Goal: Task Accomplishment & Management: Use online tool/utility

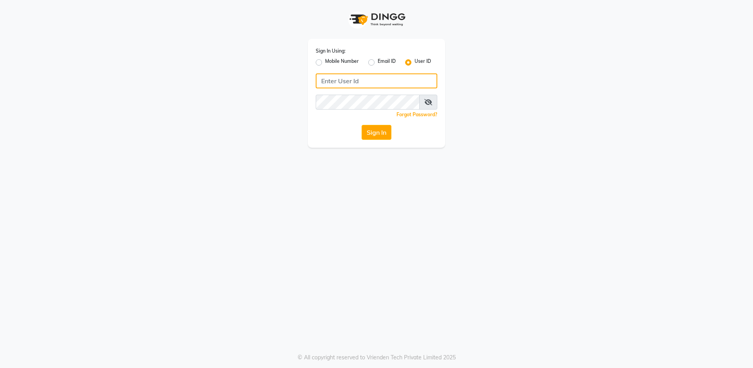
type input "salon82"
click at [388, 132] on button "Sign In" at bounding box center [377, 132] width 30 height 15
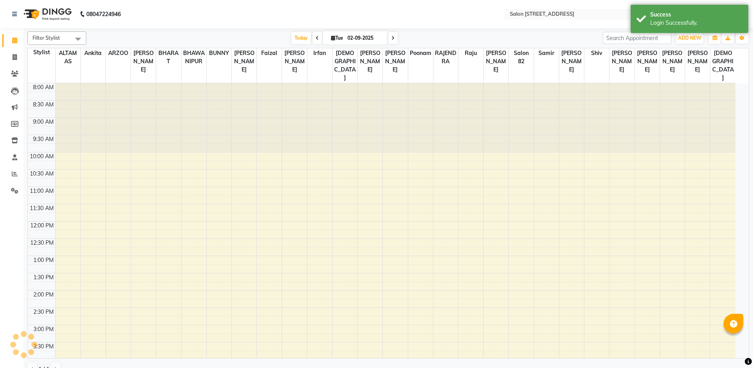
select select "en"
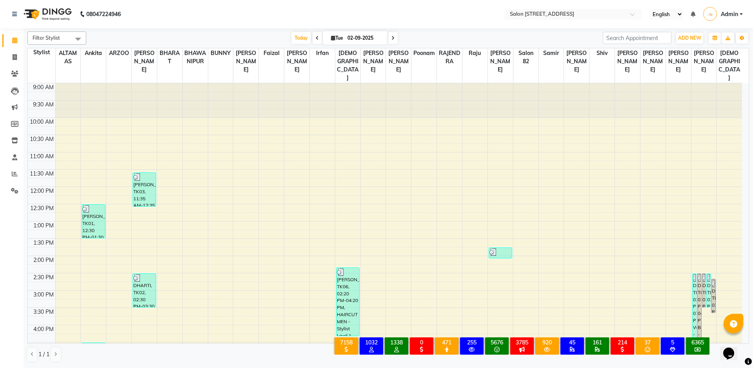
click at [153, 228] on div "9:00 AM 9:30 AM 10:00 AM 10:30 AM 11:00 AM 11:30 AM 12:00 PM 12:30 PM 1:00 PM 1…" at bounding box center [385, 307] width 714 height 448
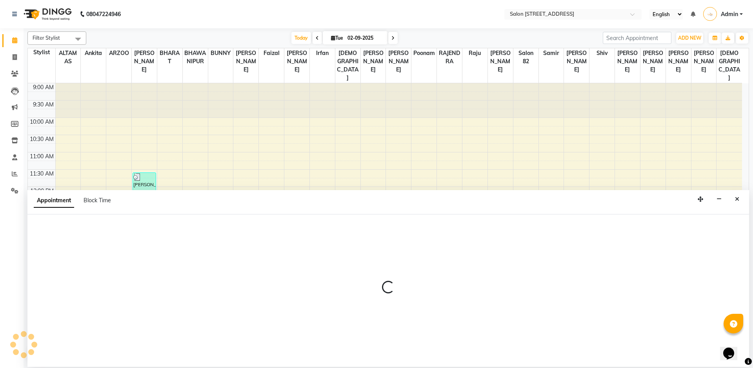
click at [199, 257] on div at bounding box center [388, 290] width 722 height 152
select select "33709"
select select "tentative"
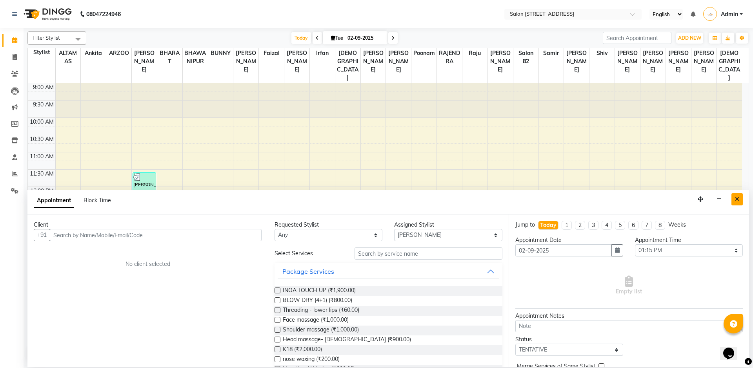
click at [738, 199] on icon "Close" at bounding box center [737, 198] width 4 height 5
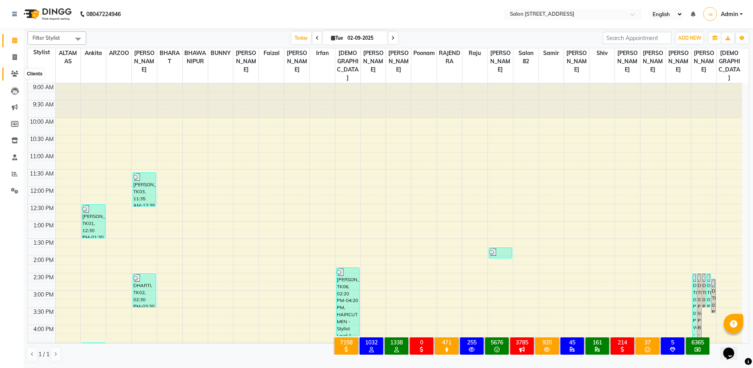
click at [13, 75] on icon at bounding box center [14, 74] width 7 height 6
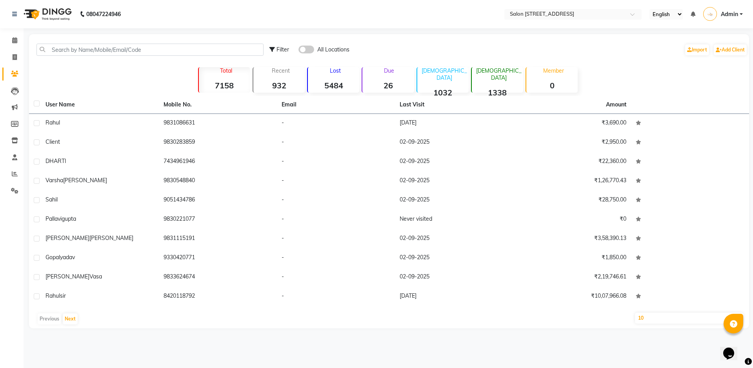
click at [389, 69] on p "Due" at bounding box center [389, 70] width 50 height 7
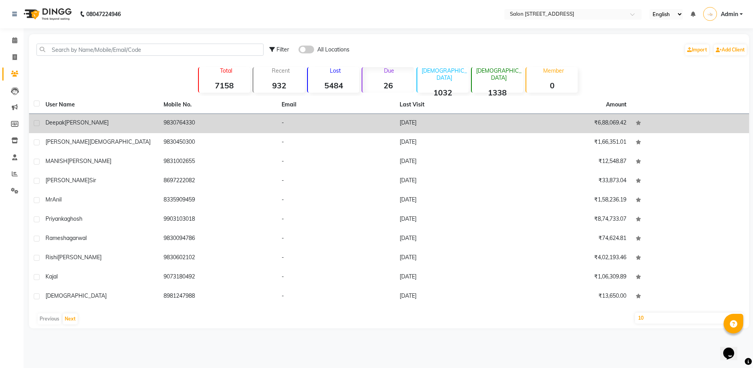
click at [99, 124] on div "deepak chandirani" at bounding box center [100, 122] width 109 height 8
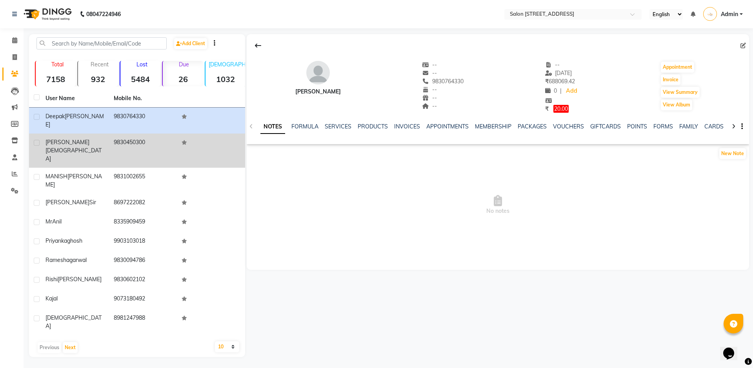
click at [65, 147] on span "jain" at bounding box center [74, 154] width 56 height 15
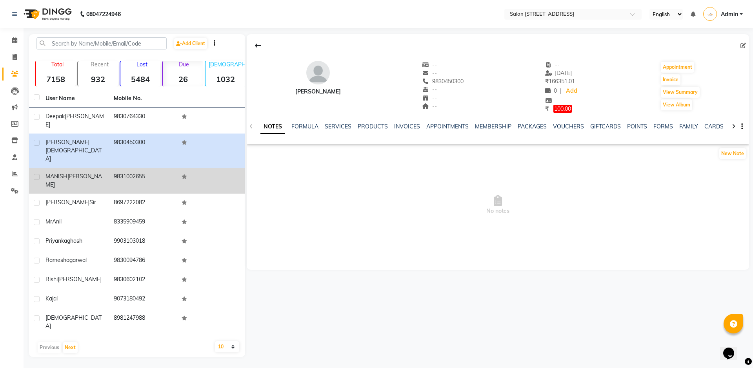
click at [62, 173] on span "MANISH" at bounding box center [57, 176] width 22 height 7
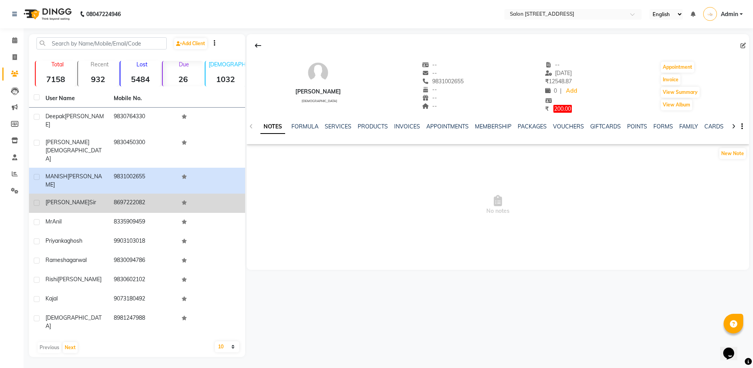
click at [62, 199] on span "shashank" at bounding box center [68, 202] width 44 height 7
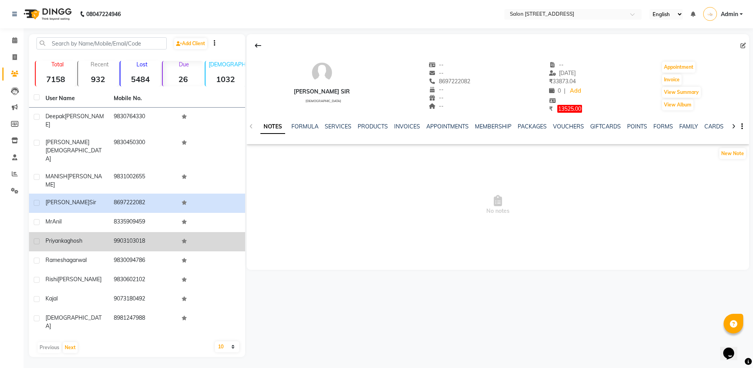
click at [75, 237] on span "ghosh" at bounding box center [74, 240] width 15 height 7
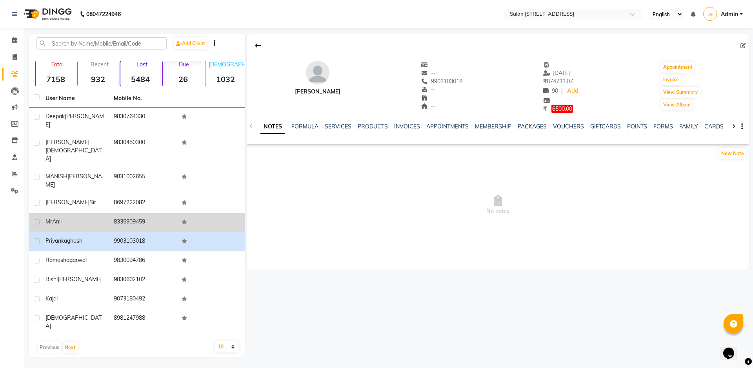
click at [69, 217] on div "Mr Anil" at bounding box center [75, 221] width 59 height 8
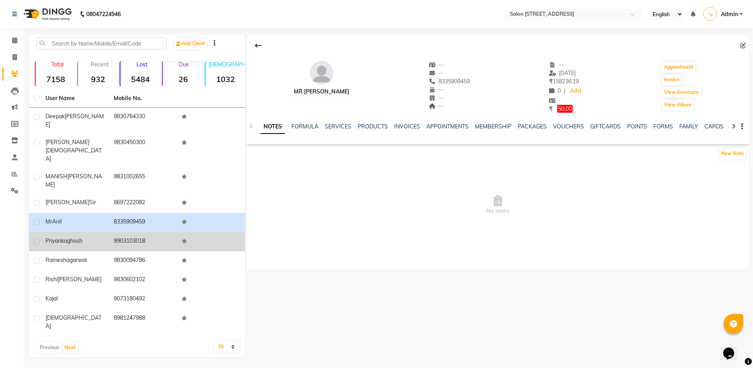
click at [72, 237] on span "ghosh" at bounding box center [74, 240] width 15 height 7
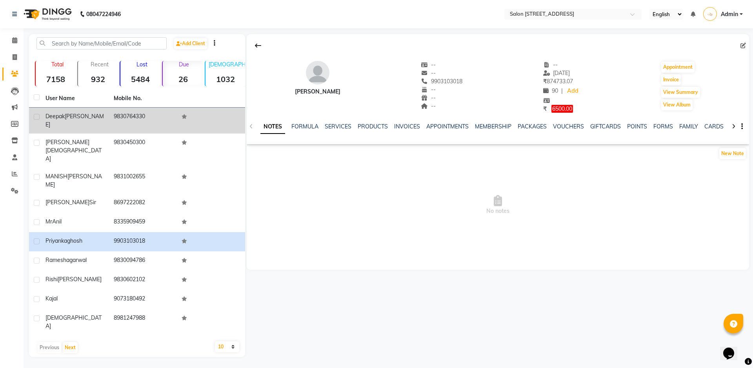
click at [84, 118] on span "chandirani" at bounding box center [75, 120] width 58 height 15
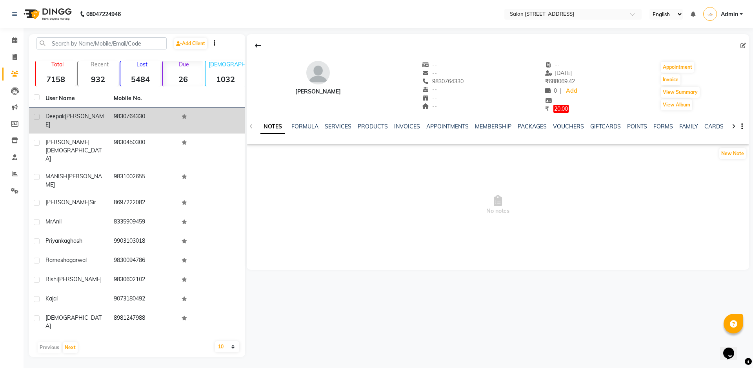
click at [86, 125] on td "deepak chandirani" at bounding box center [75, 120] width 68 height 26
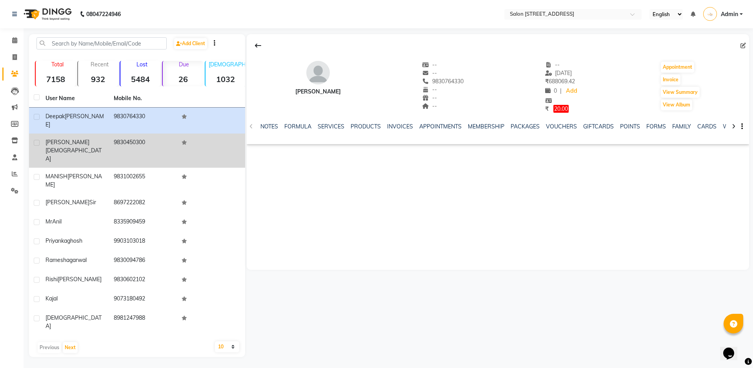
click at [85, 138] on div "surbhit jain" at bounding box center [75, 150] width 59 height 25
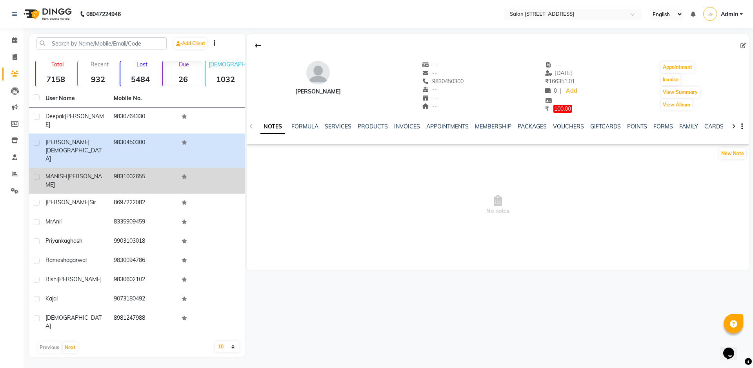
click at [83, 168] on td "MANISH BHIMANI" at bounding box center [75, 181] width 68 height 26
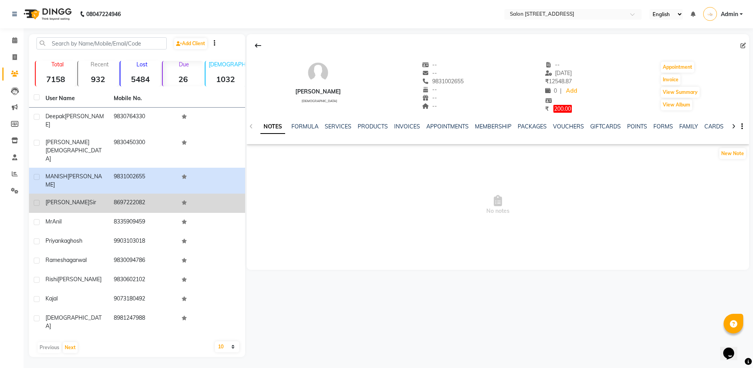
click at [87, 198] on div "shashank sir" at bounding box center [75, 202] width 59 height 8
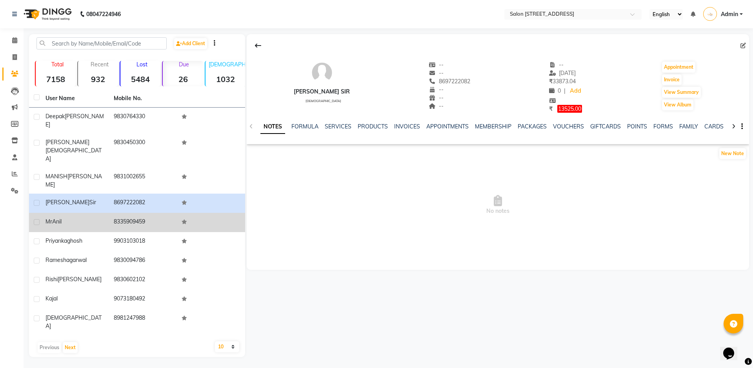
click at [81, 217] on div "Mr Anil" at bounding box center [75, 221] width 59 height 8
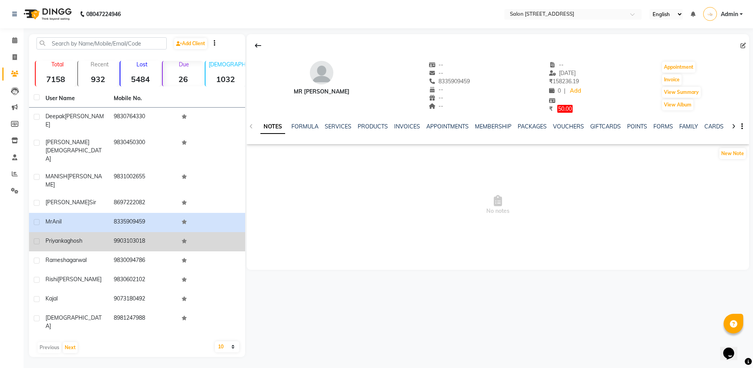
click at [73, 237] on span "ghosh" at bounding box center [74, 240] width 15 height 7
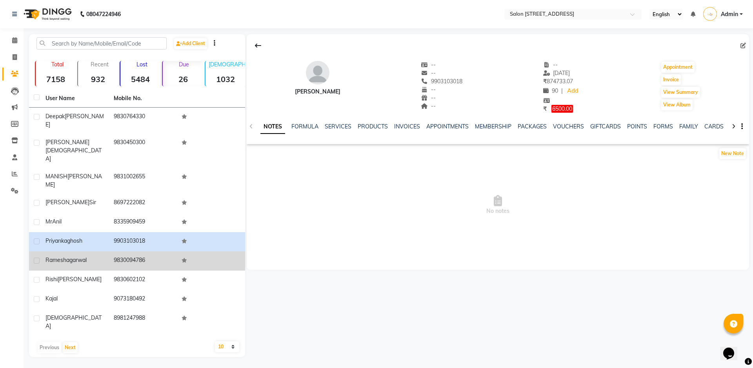
click at [70, 256] on span "agarwal" at bounding box center [76, 259] width 20 height 7
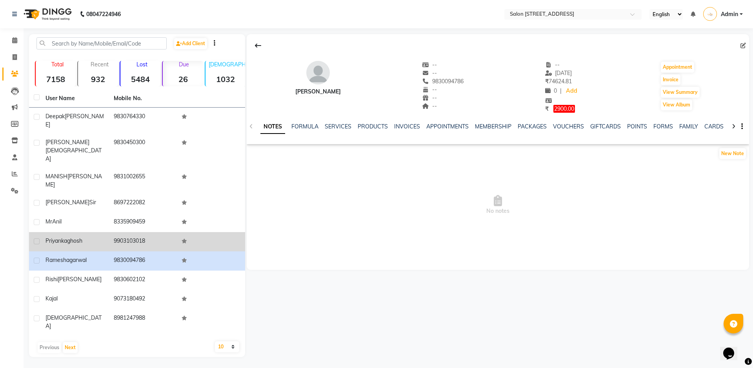
click at [76, 237] on span "ghosh" at bounding box center [74, 240] width 15 height 7
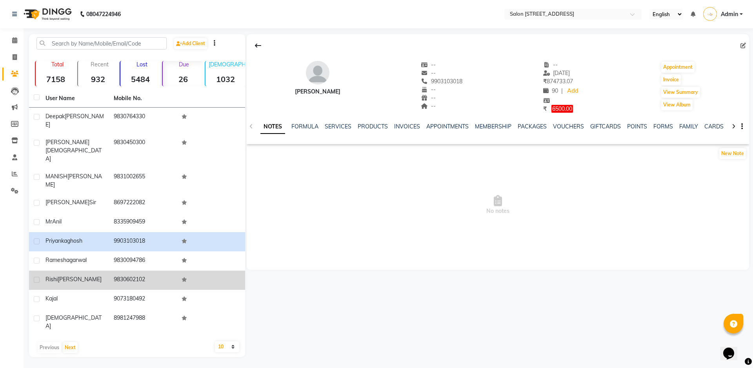
click at [67, 275] on span "bhatter" at bounding box center [80, 278] width 44 height 7
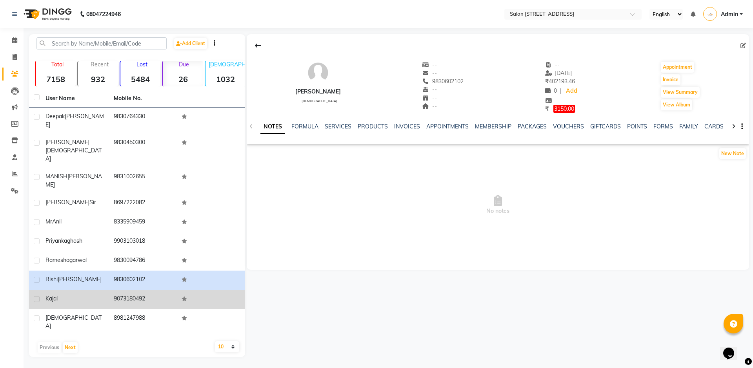
click at [65, 294] on div "kajal" at bounding box center [75, 298] width 59 height 8
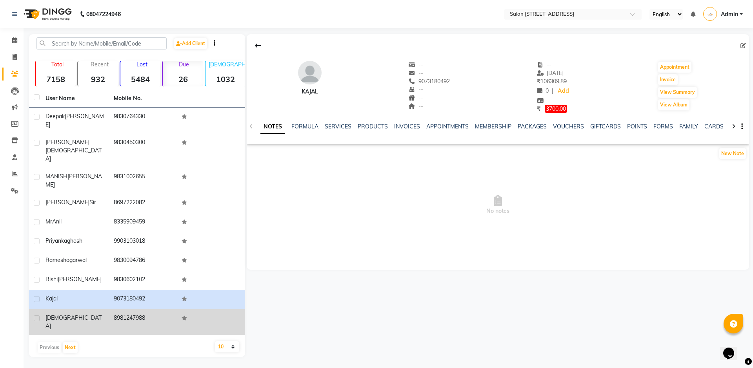
click at [58, 314] on span "sanskar" at bounding box center [74, 321] width 56 height 15
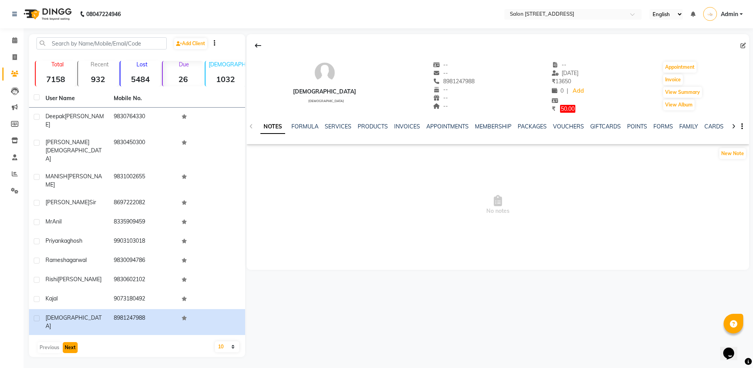
click at [66, 342] on button "Next" at bounding box center [70, 347] width 15 height 11
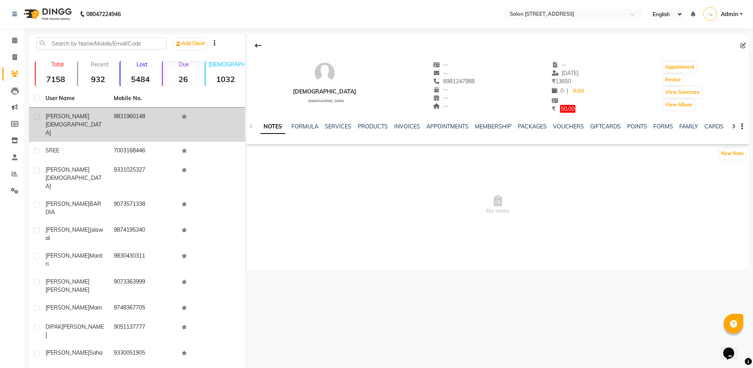
click at [64, 117] on span "ruchikaa" at bounding box center [68, 116] width 44 height 7
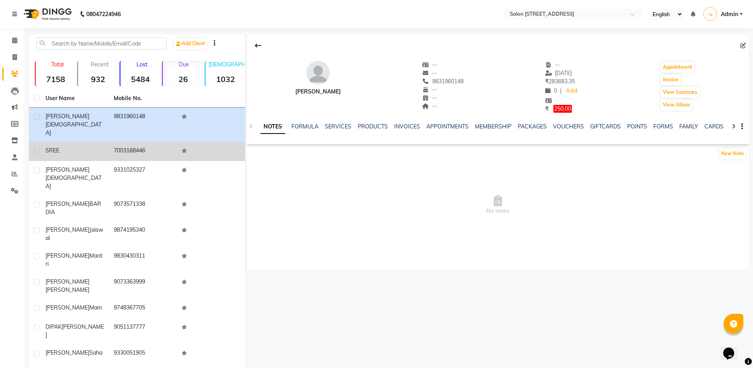
click at [69, 146] on div "SREE" at bounding box center [75, 150] width 59 height 8
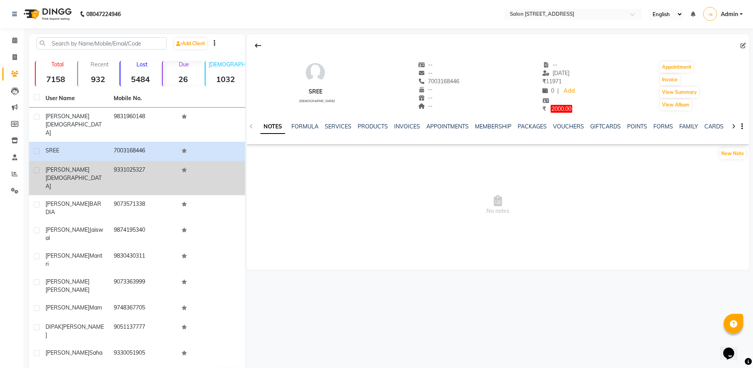
click at [151, 161] on td "9331025327" at bounding box center [143, 178] width 68 height 34
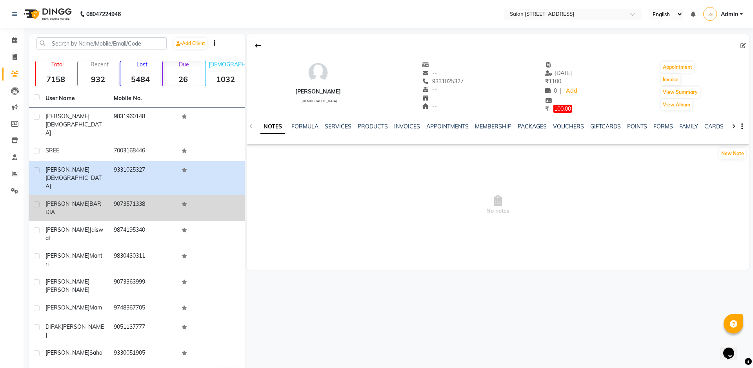
click at [136, 195] on td "9073571338" at bounding box center [143, 208] width 68 height 26
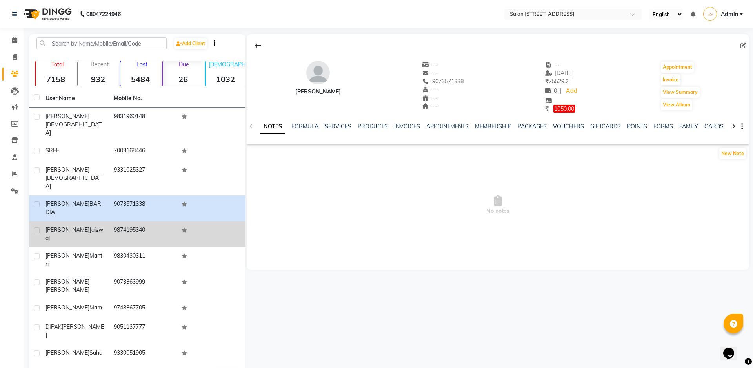
click at [124, 221] on td "9874195340" at bounding box center [143, 234] width 68 height 26
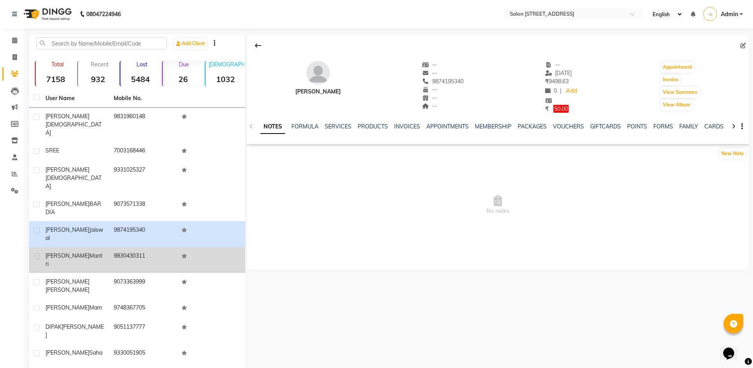
click at [109, 247] on td "9830430311" at bounding box center [143, 260] width 68 height 26
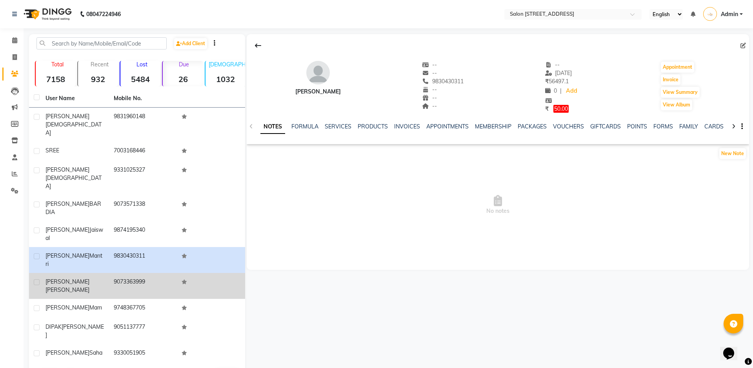
click at [106, 273] on td "prateek bachhawat" at bounding box center [75, 286] width 68 height 26
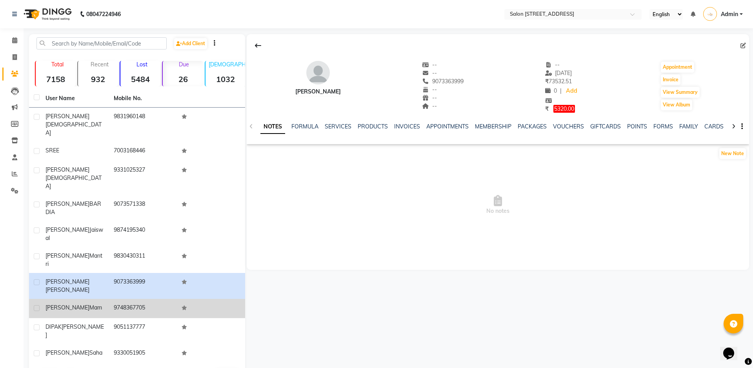
click at [89, 304] on span "mam" at bounding box center [95, 307] width 13 height 7
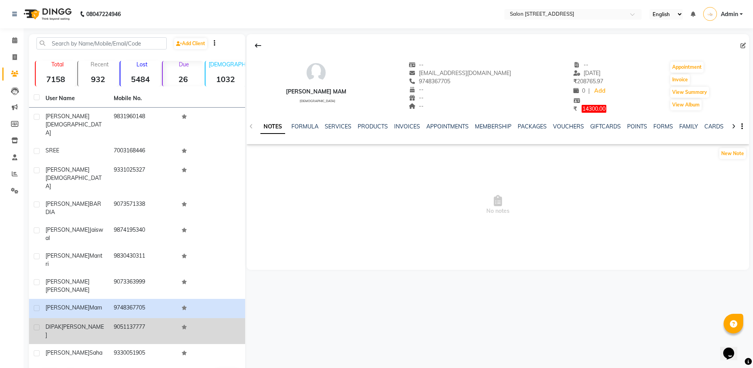
click at [76, 323] on span "NAHATA" at bounding box center [75, 330] width 58 height 15
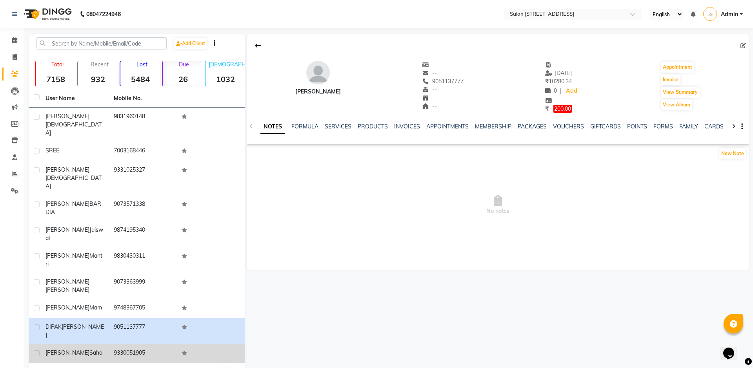
click at [82, 348] on div "ujjwal saha" at bounding box center [75, 352] width 59 height 8
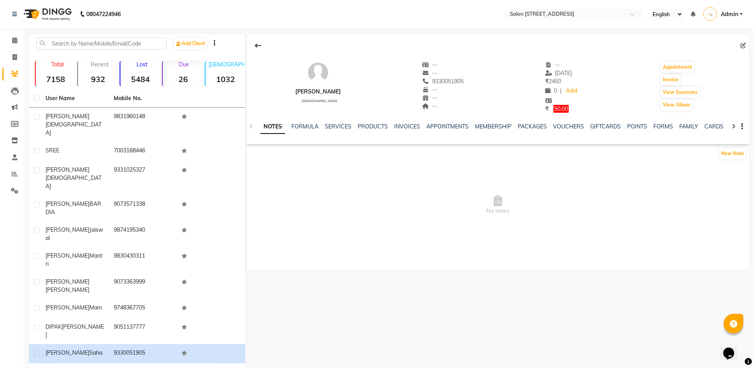
click at [72, 367] on button "Next" at bounding box center [70, 375] width 15 height 11
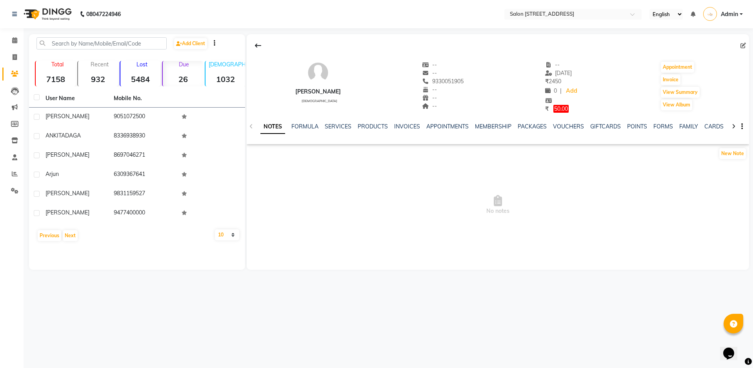
drag, startPoint x: 93, startPoint y: 112, endPoint x: 97, endPoint y: 105, distance: 7.5
click at [93, 111] on td "MANMOHAN" at bounding box center [75, 116] width 68 height 19
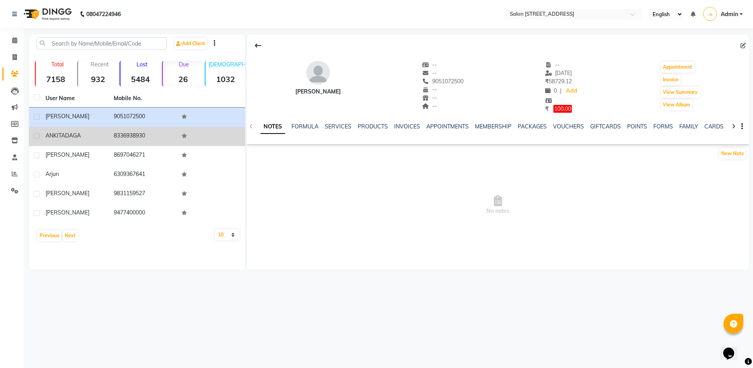
click at [94, 137] on div "ANKITA DAGA" at bounding box center [75, 135] width 59 height 8
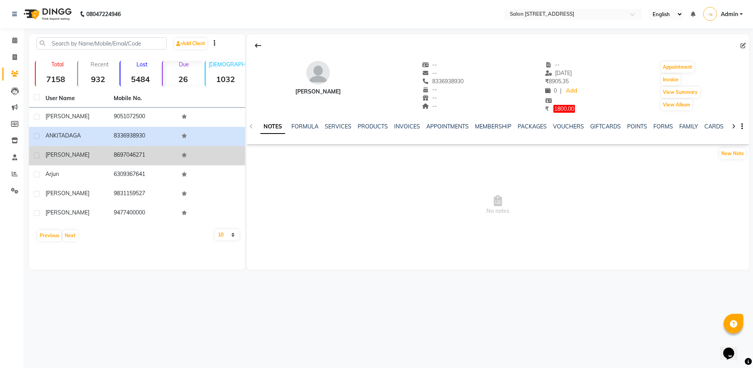
click at [151, 157] on td "8697046271" at bounding box center [143, 155] width 68 height 19
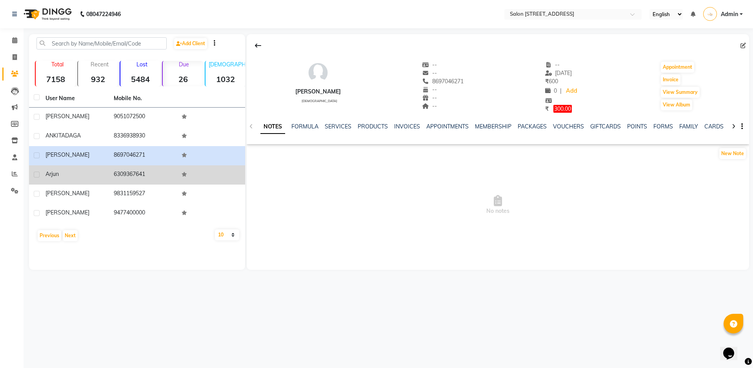
click at [105, 178] on td "arjun" at bounding box center [75, 174] width 68 height 19
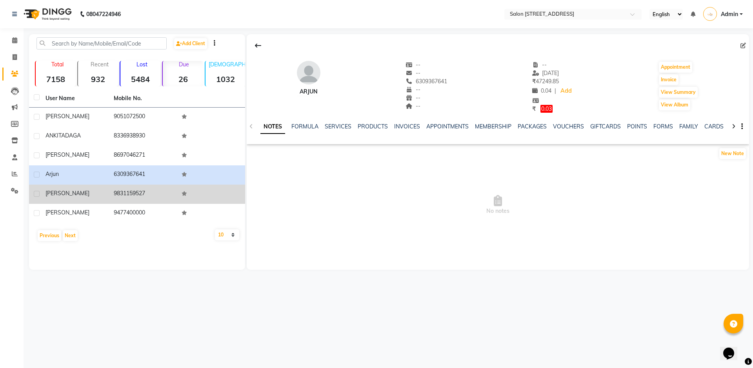
click at [98, 195] on div "VARSHA" at bounding box center [75, 193] width 59 height 8
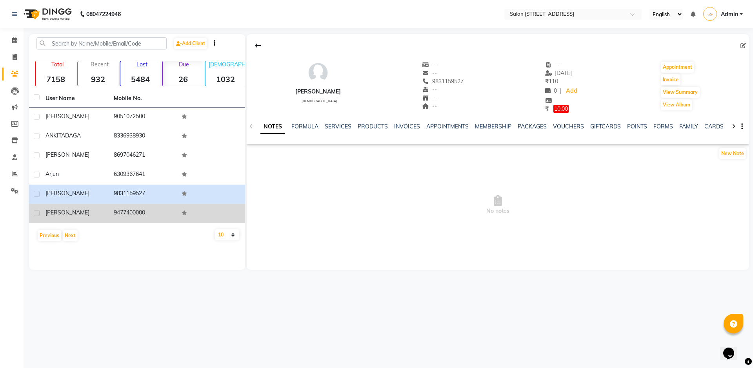
click at [76, 215] on div "keshav" at bounding box center [75, 212] width 59 height 8
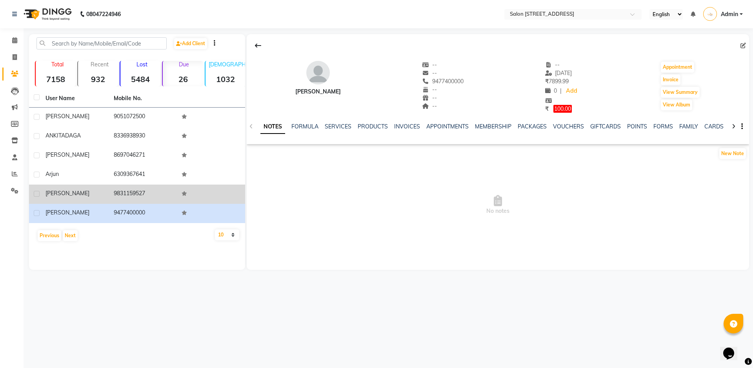
click at [93, 193] on div "VARSHA" at bounding box center [75, 193] width 59 height 8
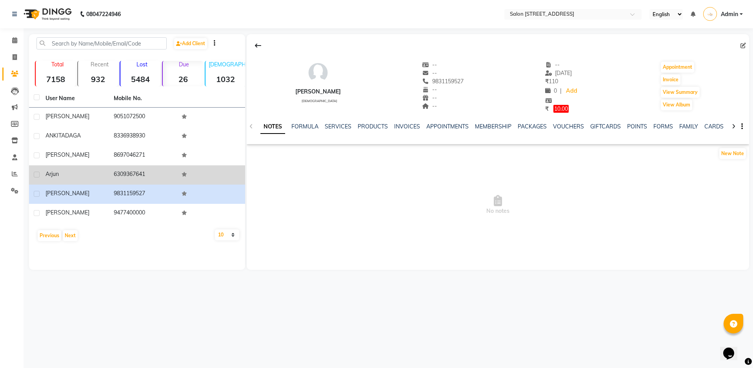
click at [93, 179] on td "arjun" at bounding box center [75, 174] width 68 height 19
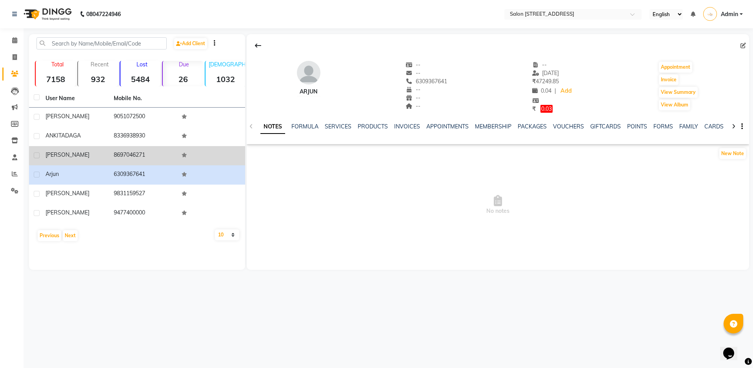
click at [96, 160] on td "AKANKSHA" at bounding box center [75, 155] width 68 height 19
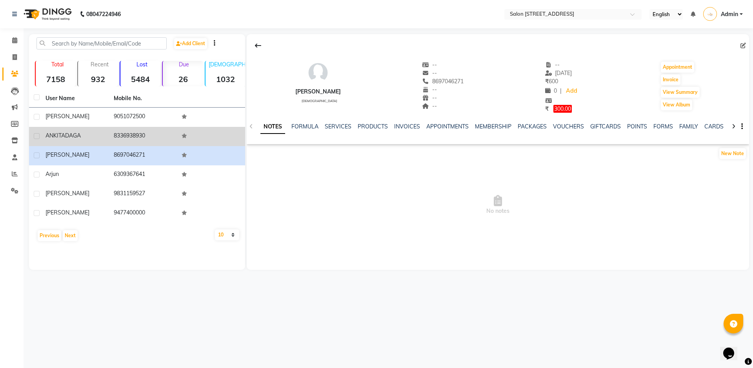
click at [97, 136] on div "ANKITA DAGA" at bounding box center [75, 135] width 59 height 8
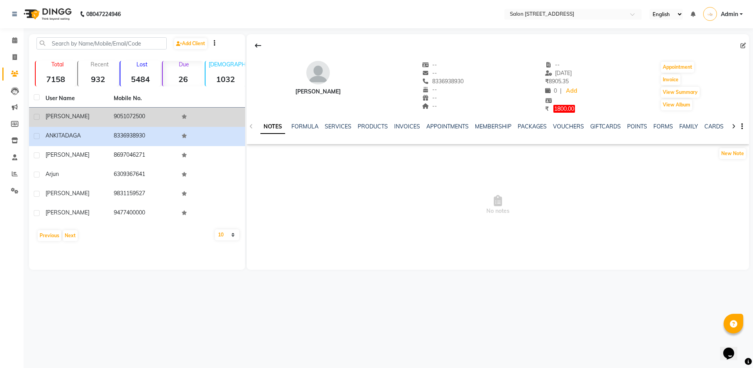
click at [98, 125] on td "MANMOHAN" at bounding box center [75, 116] width 68 height 19
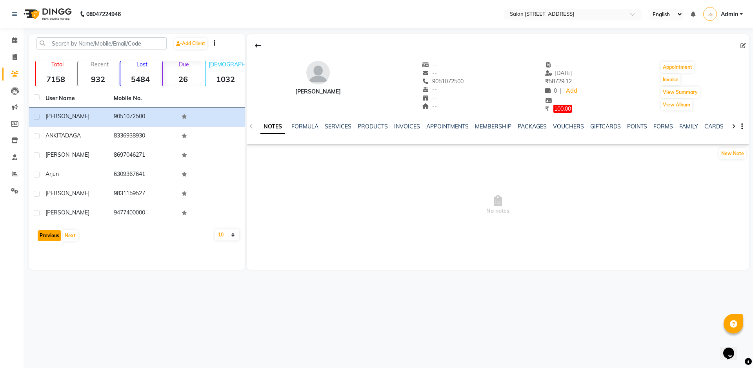
click at [43, 235] on button "Previous" at bounding box center [50, 235] width 24 height 11
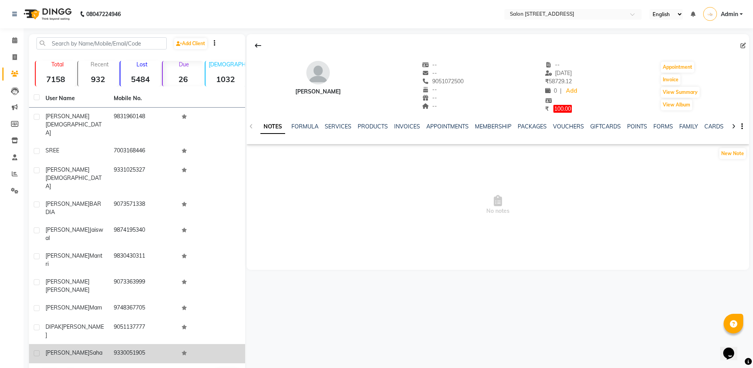
click at [129, 344] on td "9330051905" at bounding box center [143, 353] width 68 height 19
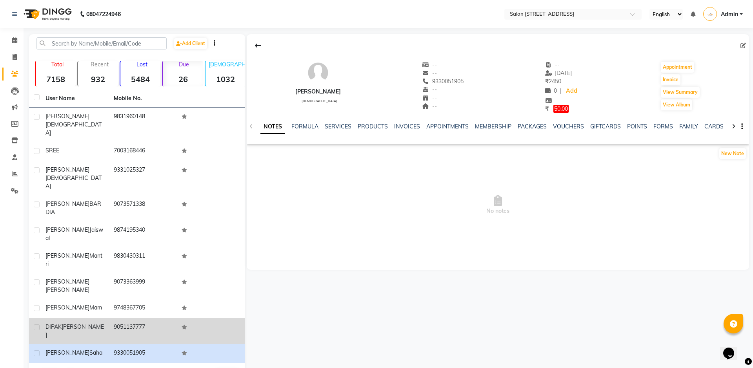
click at [131, 318] on td "9051137777" at bounding box center [143, 331] width 68 height 26
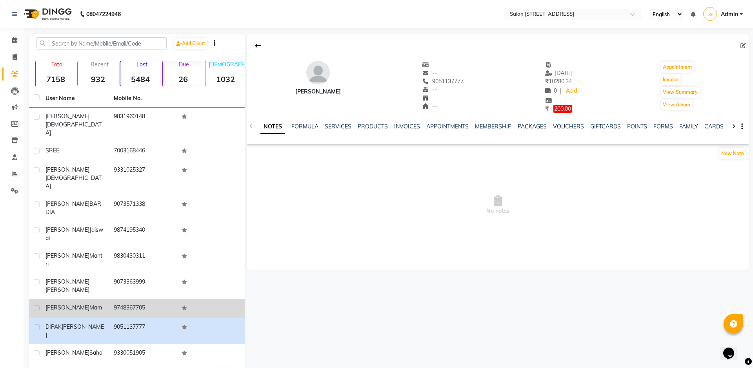
click at [142, 299] on td "9748367705" at bounding box center [143, 308] width 68 height 19
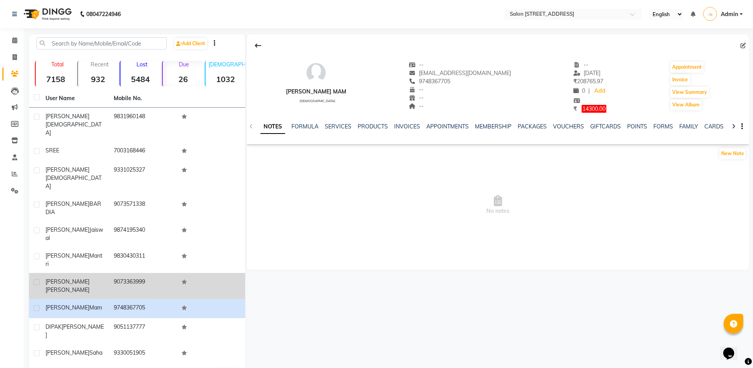
click at [148, 273] on td "9073363999" at bounding box center [143, 286] width 68 height 26
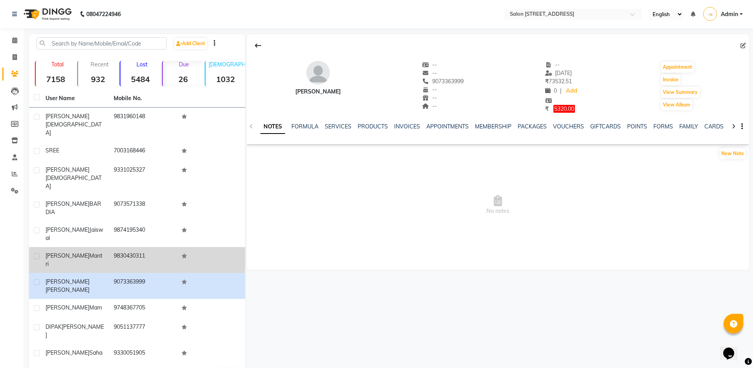
click at [155, 247] on td "9830430311" at bounding box center [143, 260] width 68 height 26
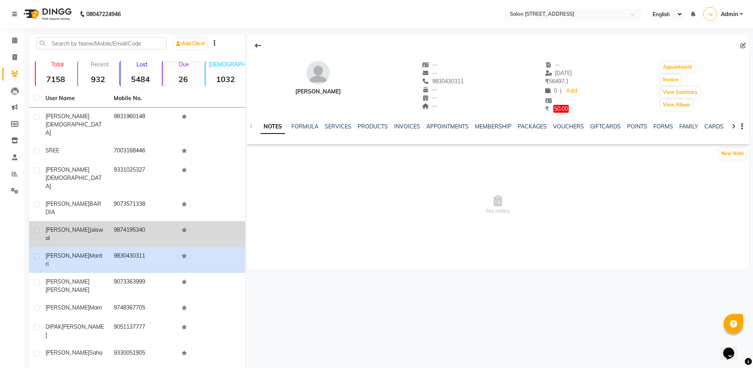
click at [155, 221] on td "9874195340" at bounding box center [143, 234] width 68 height 26
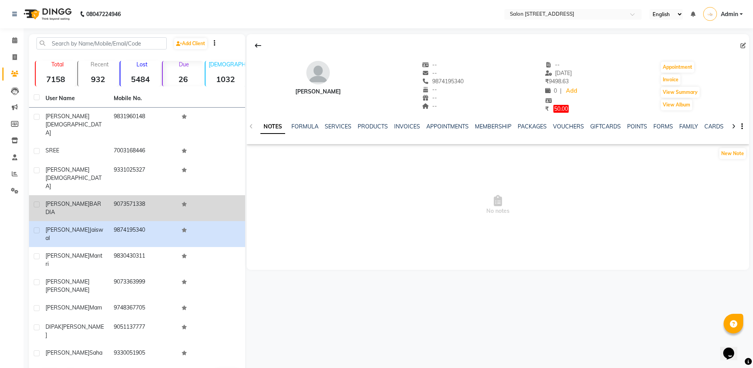
click at [152, 195] on td "9073571338" at bounding box center [143, 208] width 68 height 26
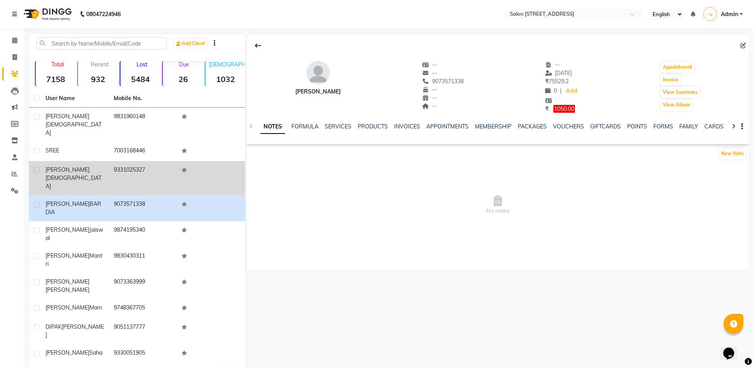
click at [147, 161] on td "9331025327" at bounding box center [143, 178] width 68 height 34
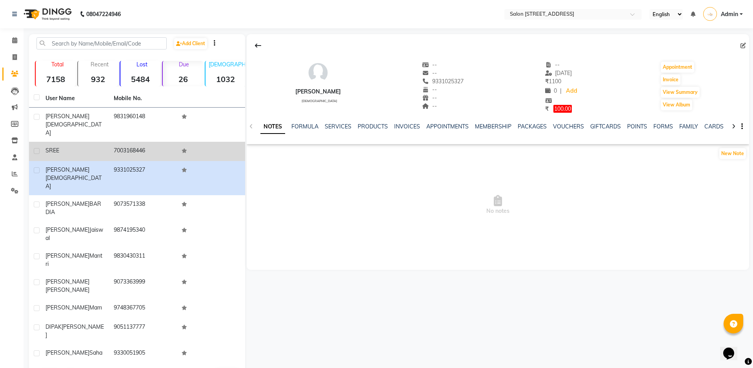
click at [150, 142] on td "7003168446" at bounding box center [143, 151] width 68 height 19
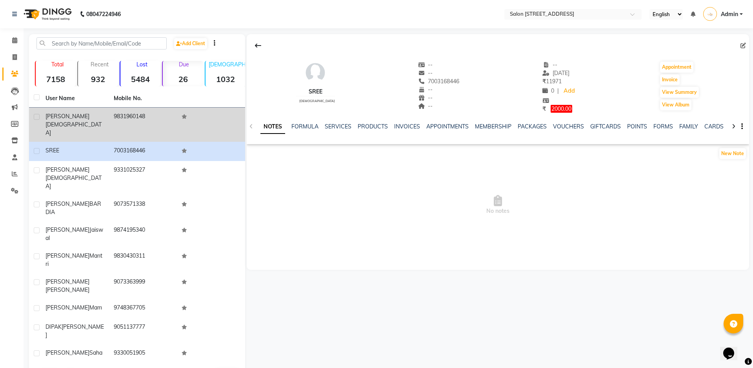
click at [149, 116] on td "9831960148" at bounding box center [143, 124] width 68 height 34
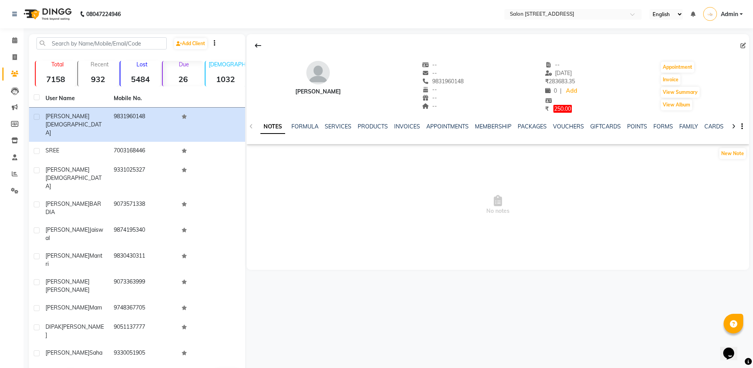
click at [49, 367] on button "Previous" at bounding box center [50, 375] width 24 height 11
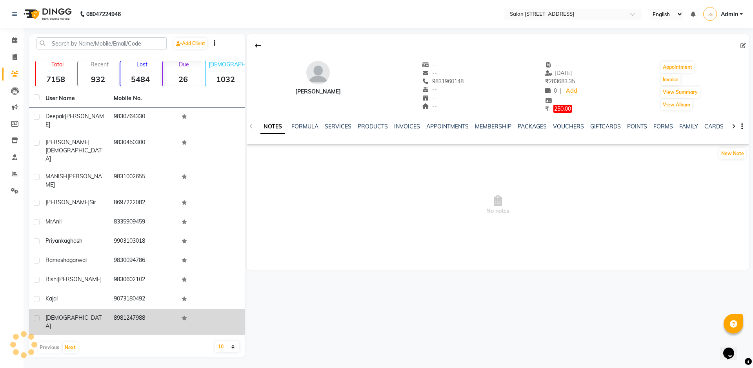
click at [102, 313] on div "sanskar" at bounding box center [75, 321] width 59 height 16
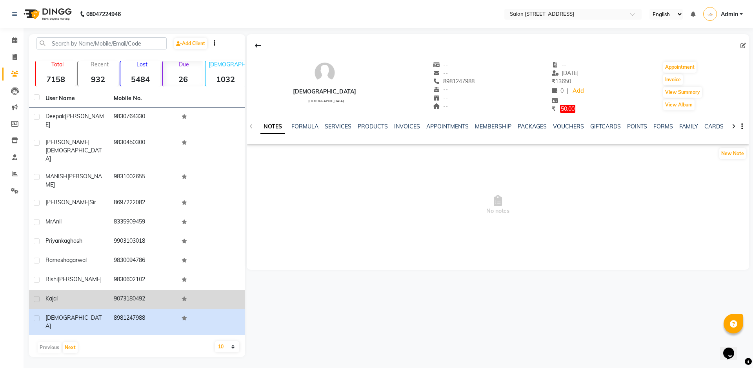
click at [142, 290] on td "9073180492" at bounding box center [143, 299] width 68 height 19
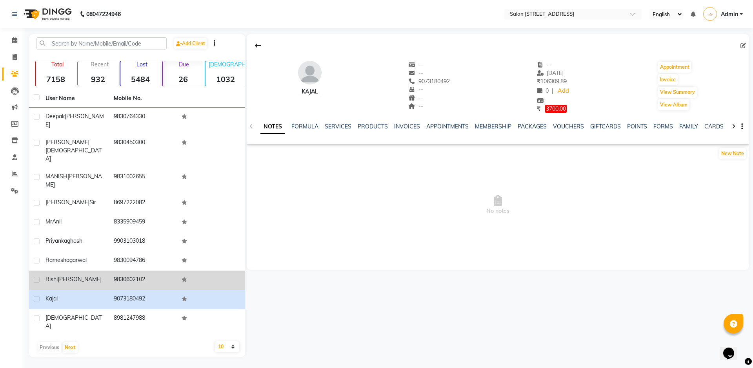
click at [162, 270] on td "9830602102" at bounding box center [143, 279] width 68 height 19
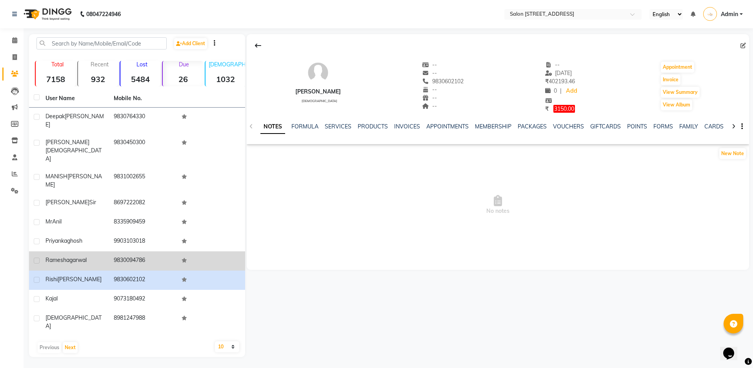
click at [122, 251] on td "9830094786" at bounding box center [143, 260] width 68 height 19
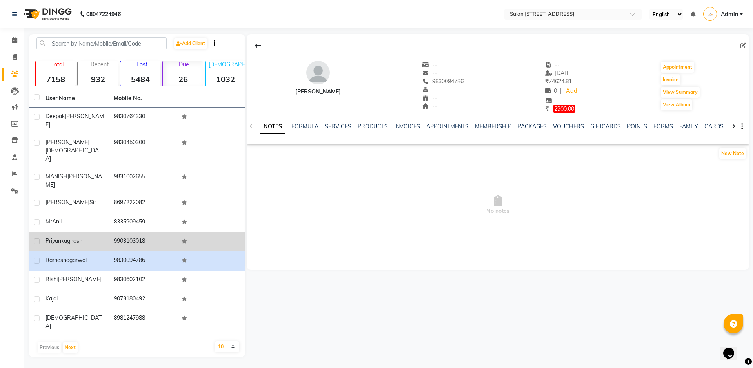
click at [133, 232] on td "9903103018" at bounding box center [143, 241] width 68 height 19
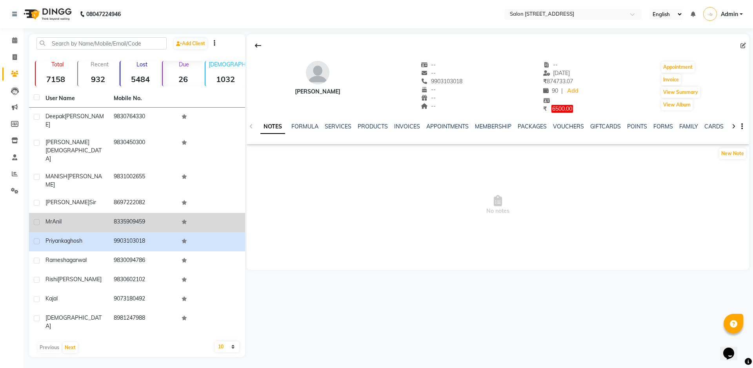
click at [138, 213] on td "8335909459" at bounding box center [143, 222] width 68 height 19
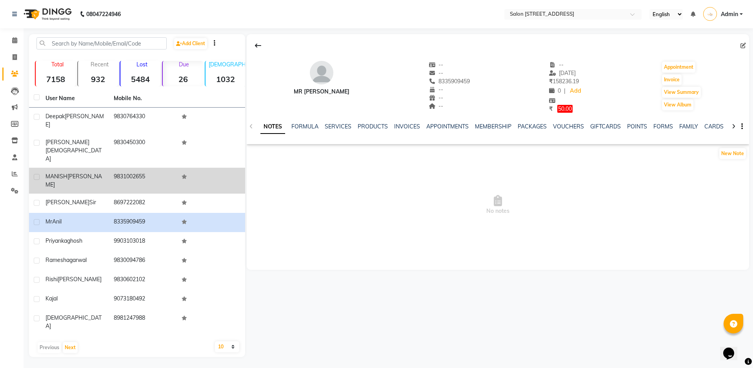
click at [145, 168] on td "9831002655" at bounding box center [143, 181] width 68 height 26
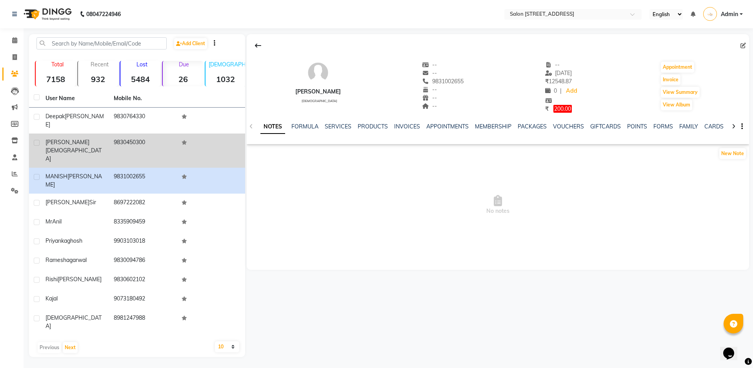
click at [152, 136] on td "9830450300" at bounding box center [143, 150] width 68 height 34
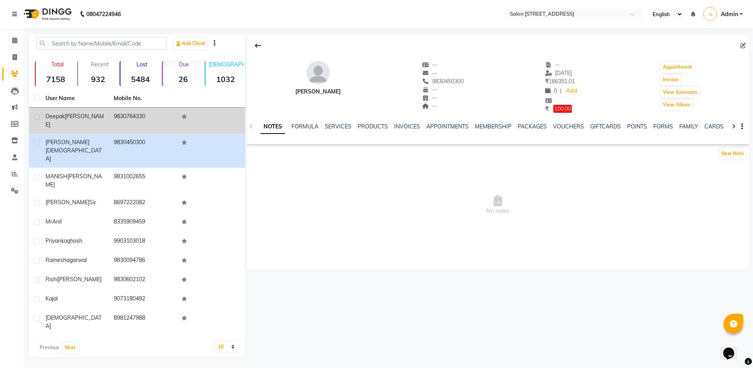
click at [158, 116] on td "9830764330" at bounding box center [143, 120] width 68 height 26
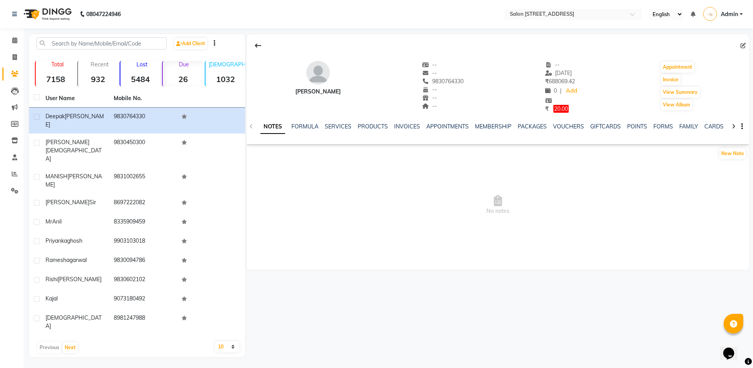
click at [250, 228] on span "No notes" at bounding box center [498, 205] width 503 height 78
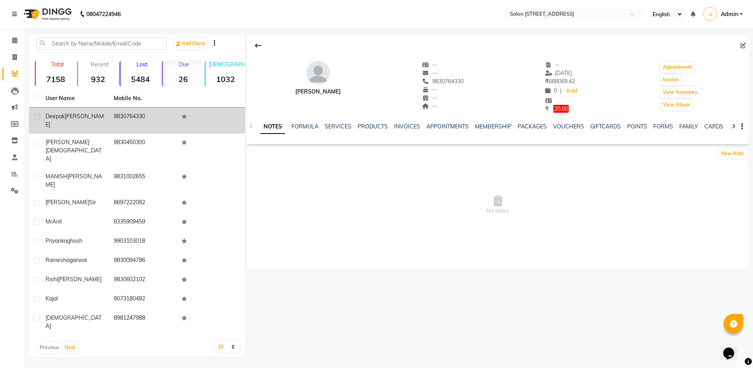
click at [166, 114] on td "9830764330" at bounding box center [143, 120] width 68 height 26
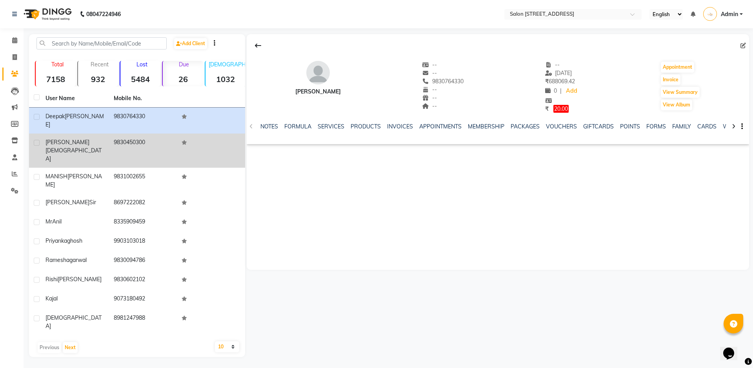
click at [142, 133] on td "9830450300" at bounding box center [143, 150] width 68 height 34
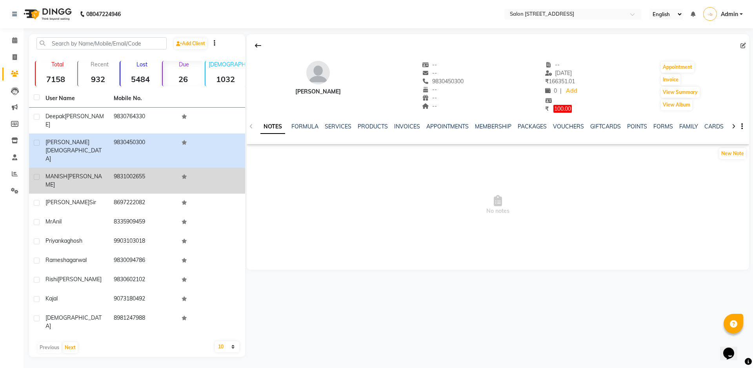
click at [140, 168] on td "9831002655" at bounding box center [143, 181] width 68 height 26
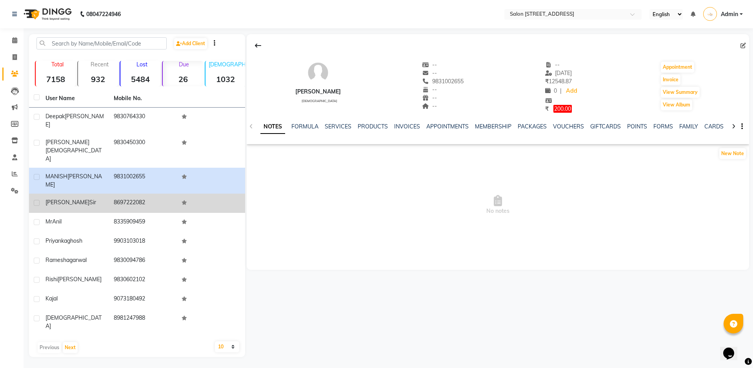
click at [124, 193] on td "8697222082" at bounding box center [143, 202] width 68 height 19
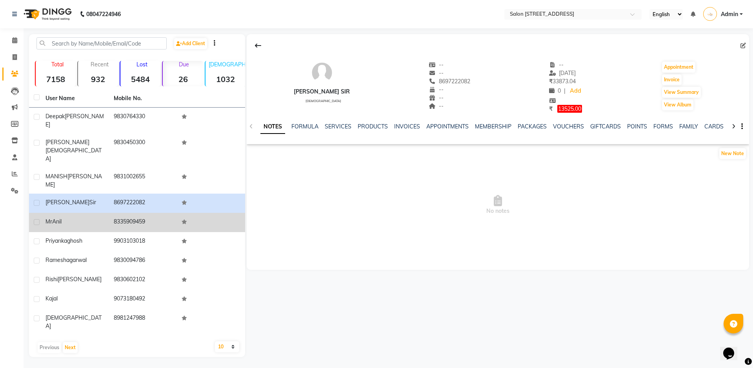
click at [121, 213] on td "8335909459" at bounding box center [143, 222] width 68 height 19
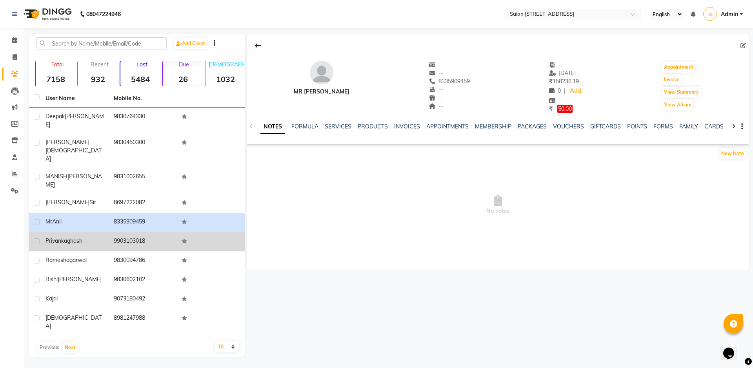
click at [113, 232] on td "9903103018" at bounding box center [143, 241] width 68 height 19
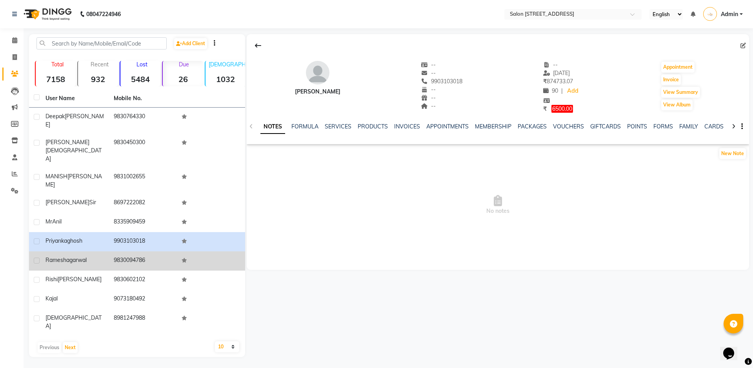
click at [49, 256] on span "ramesh" at bounding box center [56, 259] width 21 height 7
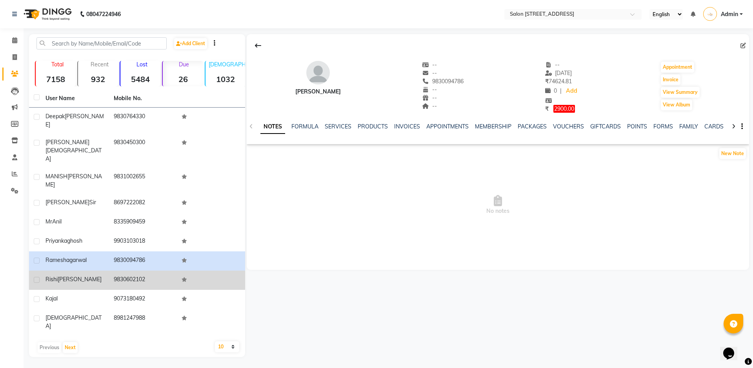
click at [44, 270] on td "Rishi bhatter" at bounding box center [75, 279] width 68 height 19
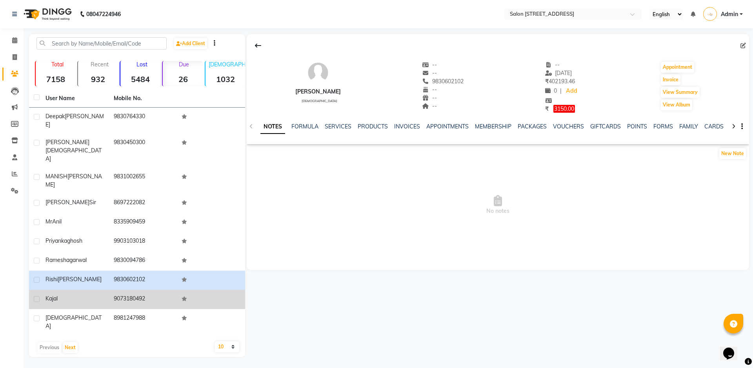
click at [69, 294] on div "kajal" at bounding box center [75, 298] width 59 height 8
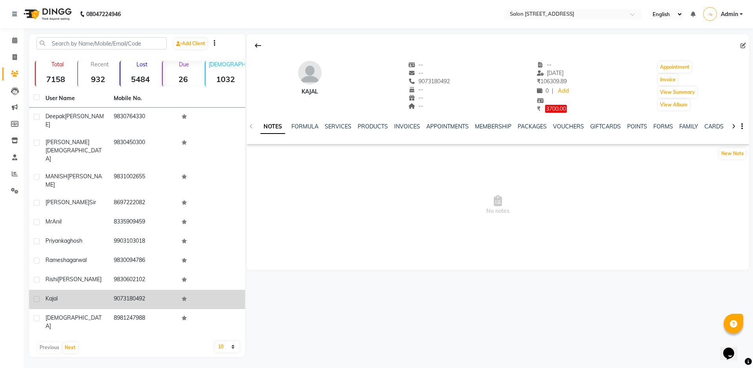
click at [65, 290] on td "kajal" at bounding box center [75, 299] width 68 height 19
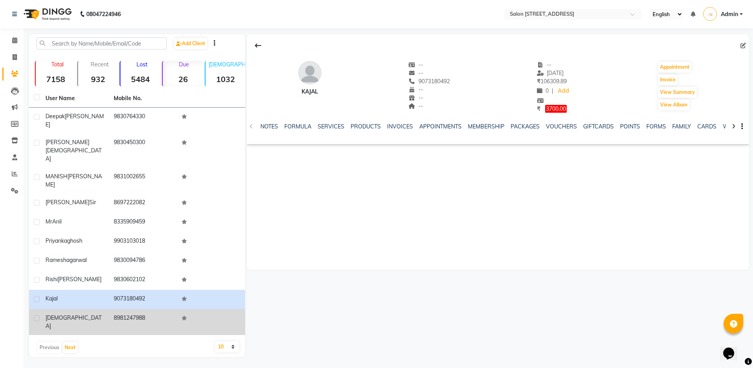
click at [62, 314] on span "sanskar" at bounding box center [74, 321] width 56 height 15
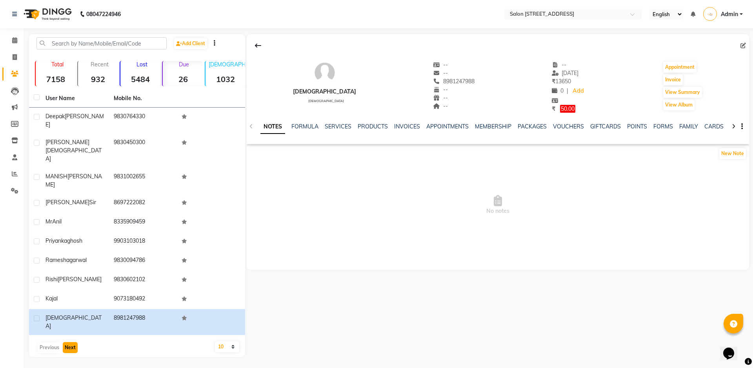
click at [71, 342] on button "Next" at bounding box center [70, 347] width 15 height 11
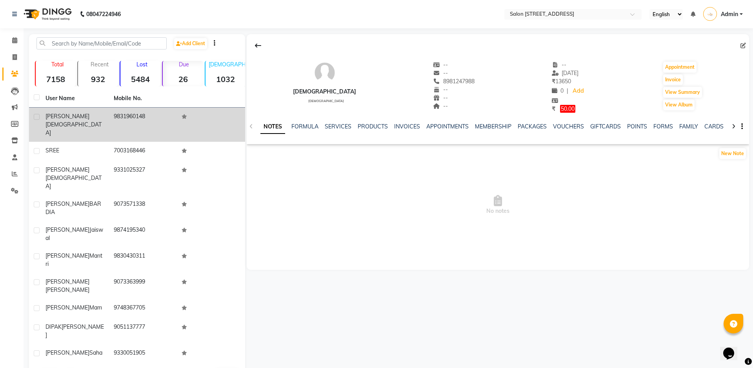
click at [131, 113] on td "9831960148" at bounding box center [143, 124] width 68 height 34
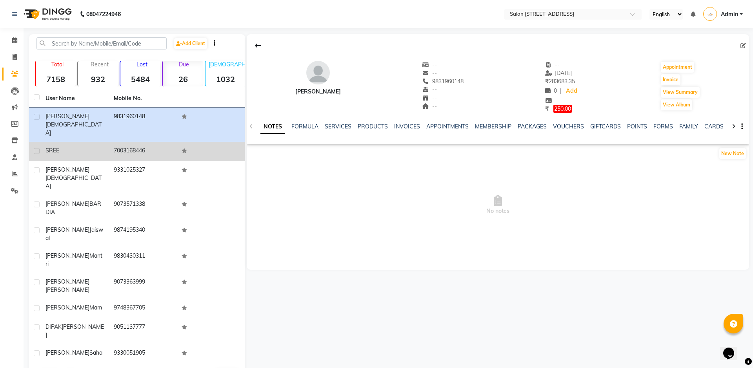
click at [120, 142] on td "7003168446" at bounding box center [143, 151] width 68 height 19
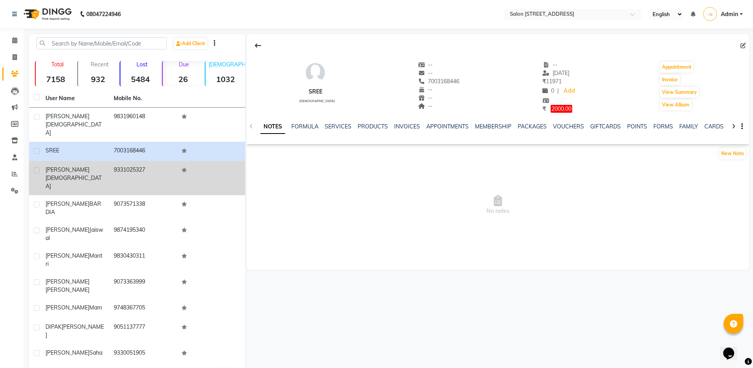
click at [121, 161] on td "9331025327" at bounding box center [143, 178] width 68 height 34
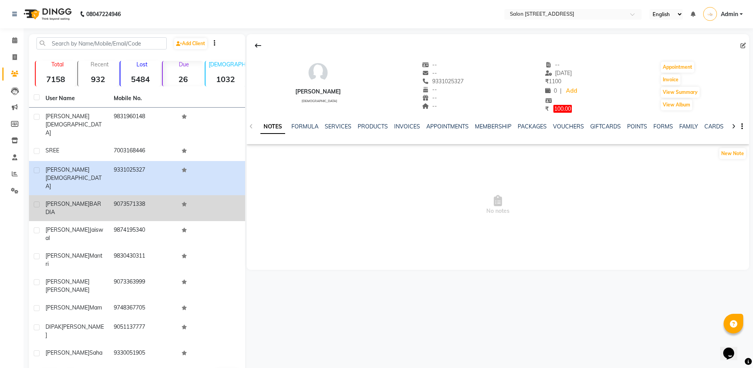
click at [120, 195] on td "9073571338" at bounding box center [143, 208] width 68 height 26
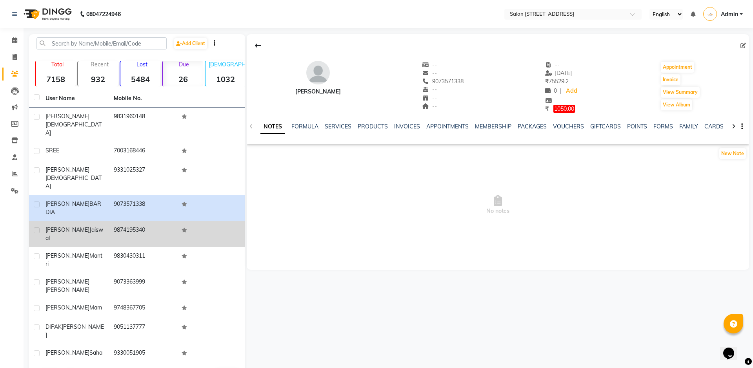
click at [116, 221] on td "9874195340" at bounding box center [143, 234] width 68 height 26
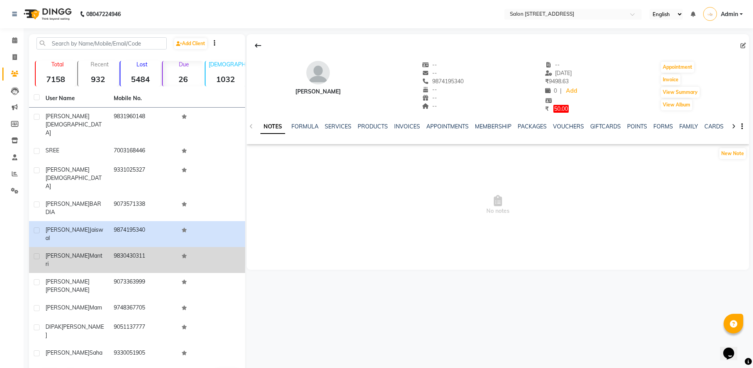
click at [110, 247] on td "9830430311" at bounding box center [143, 260] width 68 height 26
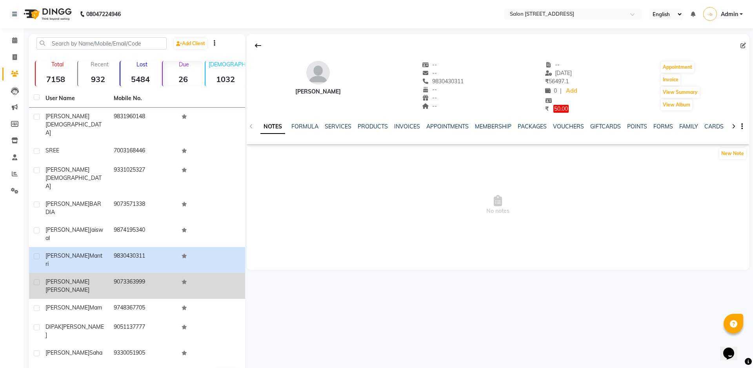
click at [93, 273] on td "prateek bachhawat" at bounding box center [75, 286] width 68 height 26
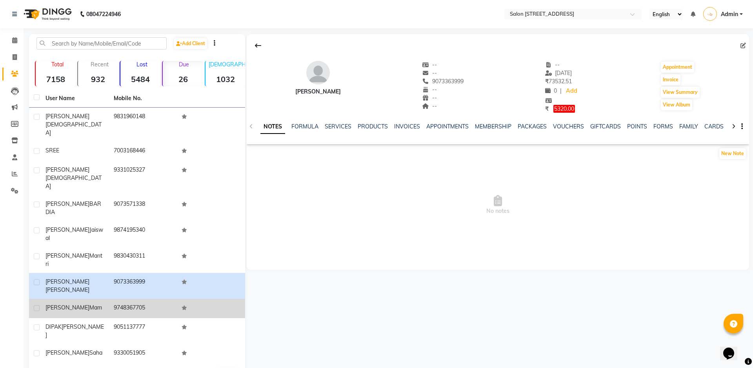
click at [95, 303] on div "moumita mam" at bounding box center [75, 307] width 59 height 8
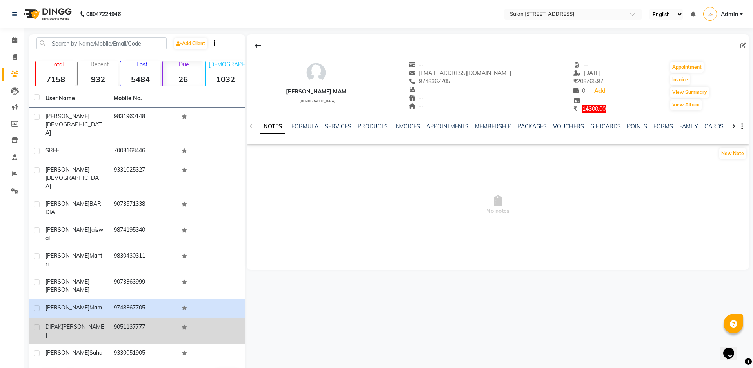
click at [95, 322] on div "DIPAK NAHATA" at bounding box center [75, 330] width 59 height 16
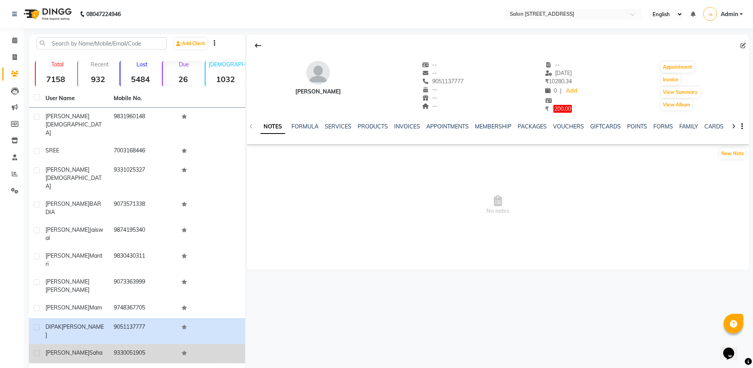
click at [123, 344] on td "9330051905" at bounding box center [143, 353] width 68 height 19
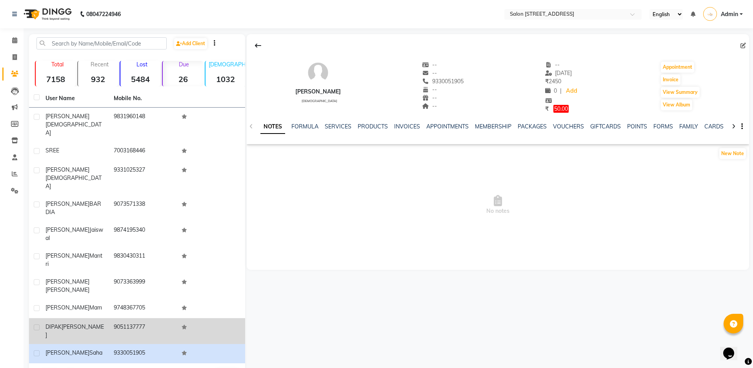
click at [121, 318] on td "9051137777" at bounding box center [143, 331] width 68 height 26
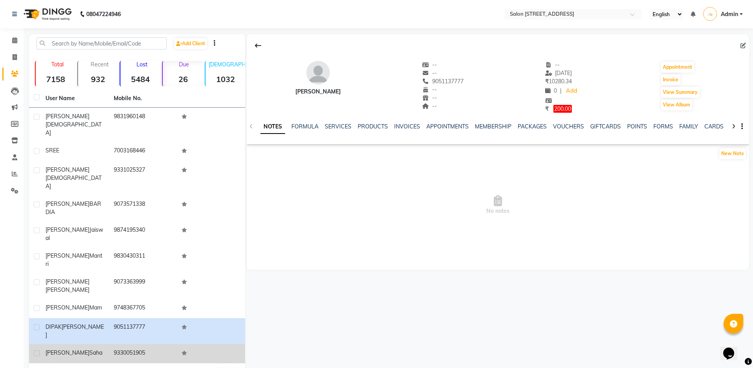
click at [105, 344] on td "ujjwal saha" at bounding box center [75, 353] width 68 height 19
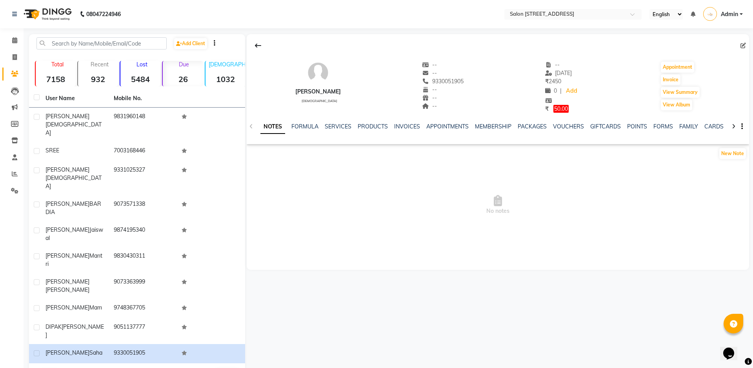
click at [67, 367] on button "Next" at bounding box center [70, 375] width 15 height 11
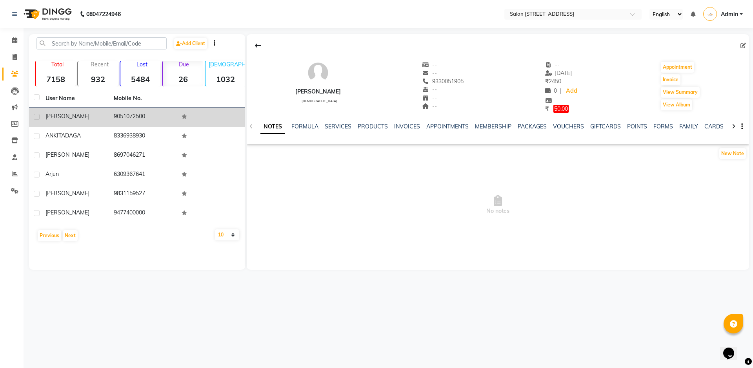
click at [130, 116] on td "9051072500" at bounding box center [143, 116] width 68 height 19
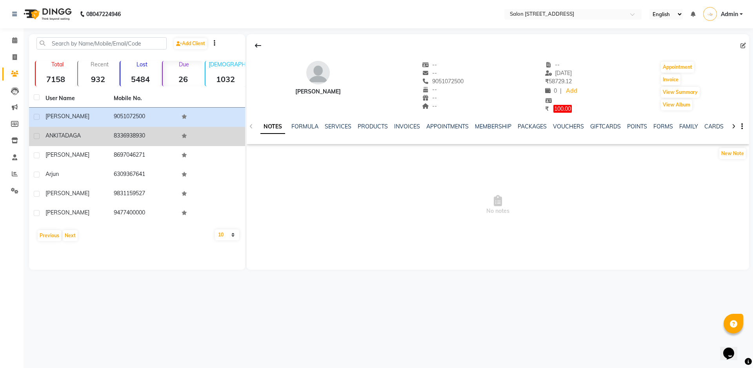
click at [123, 140] on td "8336938930" at bounding box center [143, 136] width 68 height 19
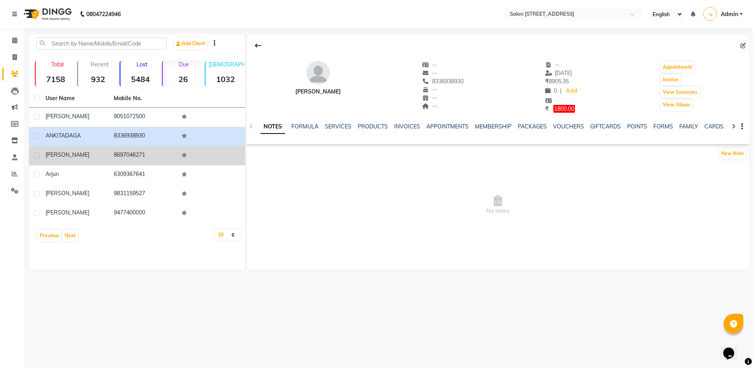
click at [135, 152] on td "8697046271" at bounding box center [143, 155] width 68 height 19
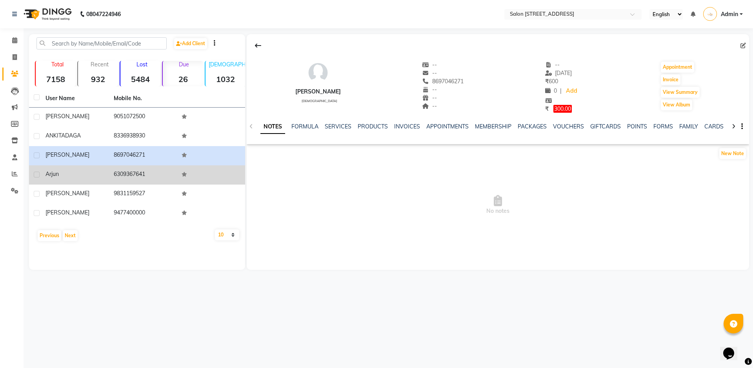
click at [128, 167] on td "6309367641" at bounding box center [143, 174] width 68 height 19
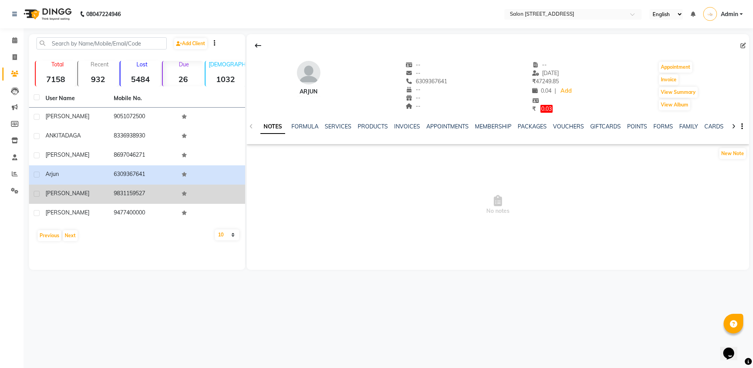
click at [131, 190] on td "9831159527" at bounding box center [143, 193] width 68 height 19
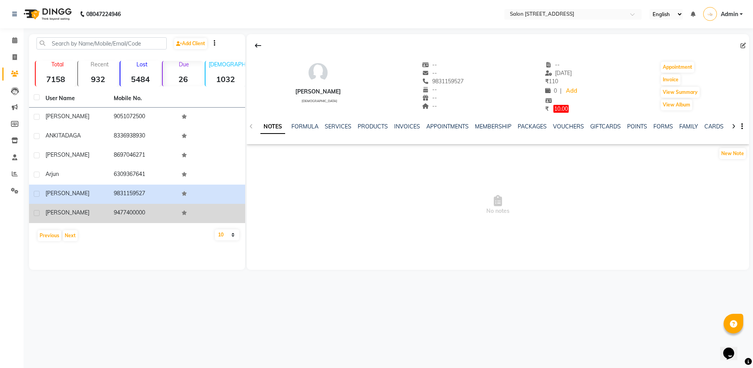
click at [136, 207] on td "9477400000" at bounding box center [143, 213] width 68 height 19
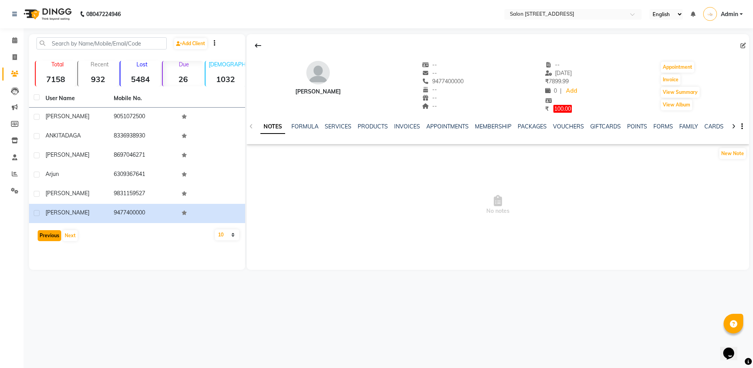
click at [48, 237] on button "Previous" at bounding box center [50, 235] width 24 height 11
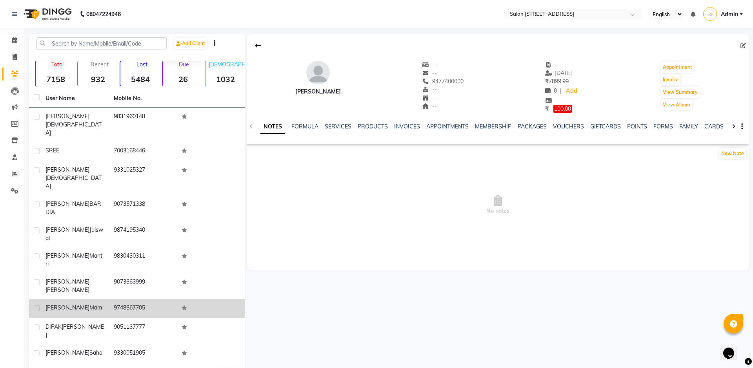
click at [84, 299] on td "moumita mam" at bounding box center [75, 308] width 68 height 19
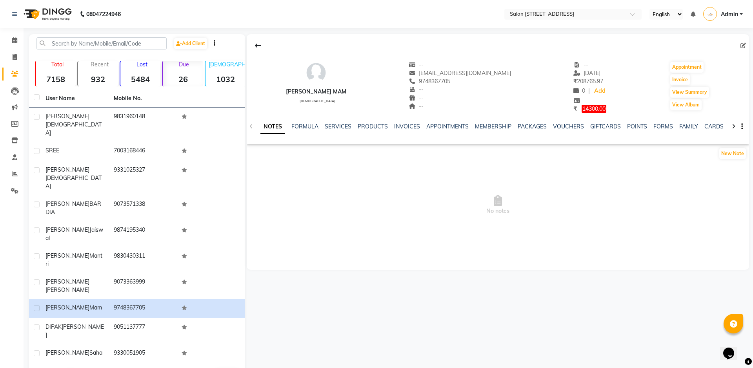
click at [49, 367] on button "Previous" at bounding box center [50, 375] width 24 height 11
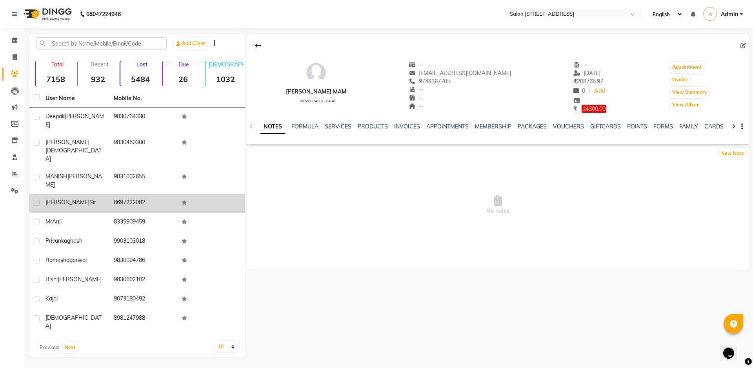
drag, startPoint x: 90, startPoint y: 177, endPoint x: 86, endPoint y: 180, distance: 5.0
click at [87, 193] on td "shashank sir" at bounding box center [75, 202] width 68 height 19
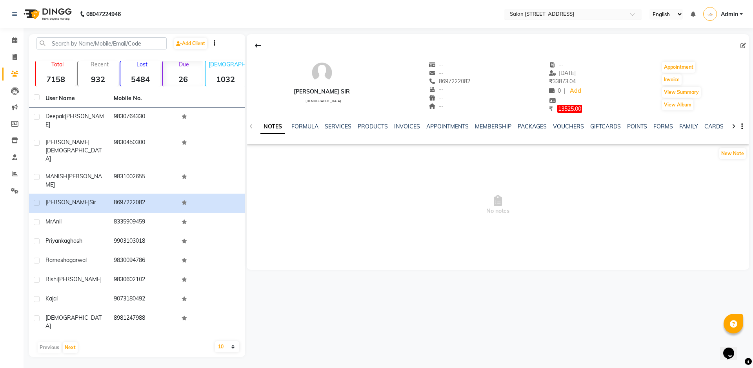
click at [555, 13] on input "text" at bounding box center [565, 15] width 114 height 8
click at [558, 14] on input "text" at bounding box center [565, 15] width 114 height 8
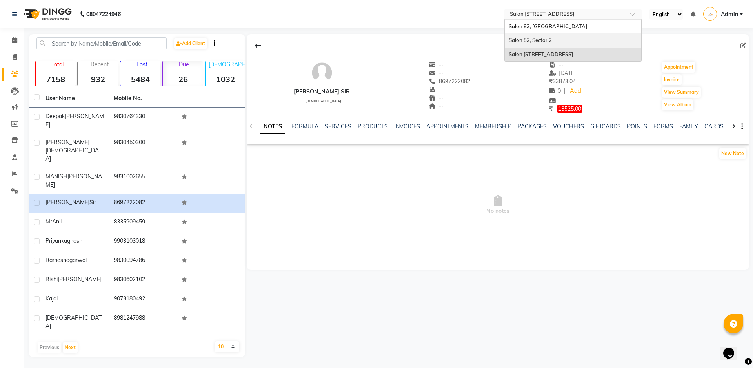
click at [564, 38] on div "Salon 82, Sector 2" at bounding box center [573, 40] width 137 height 14
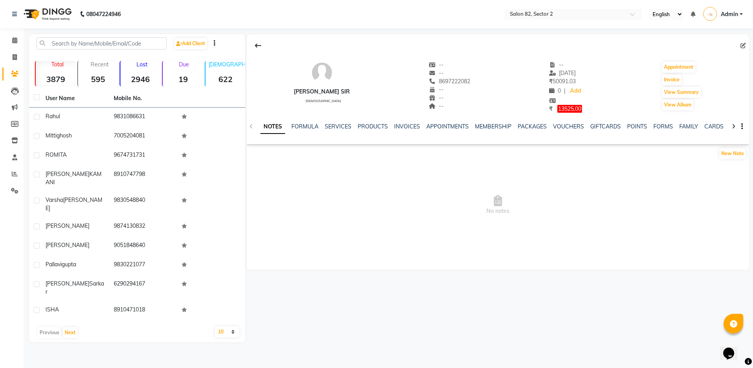
click at [182, 62] on p "Due" at bounding box center [183, 64] width 38 height 7
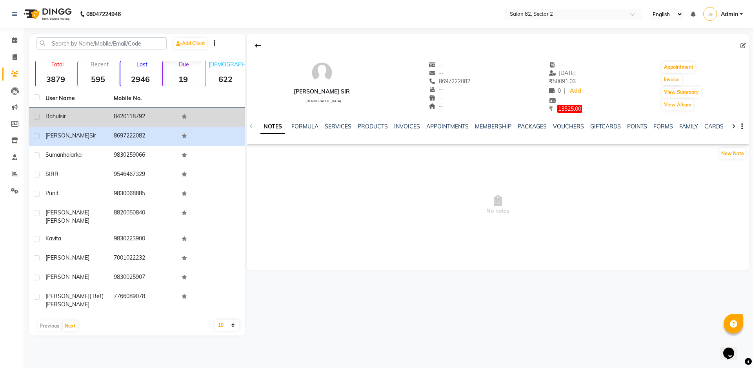
click at [87, 115] on div "[PERSON_NAME]" at bounding box center [75, 116] width 59 height 8
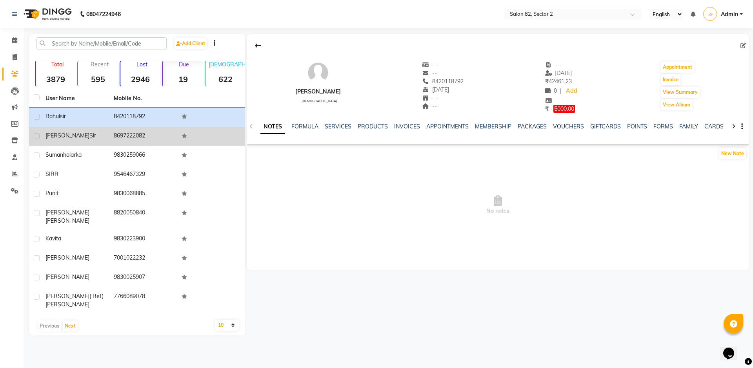
click at [84, 138] on div "[PERSON_NAME] sir" at bounding box center [75, 135] width 59 height 8
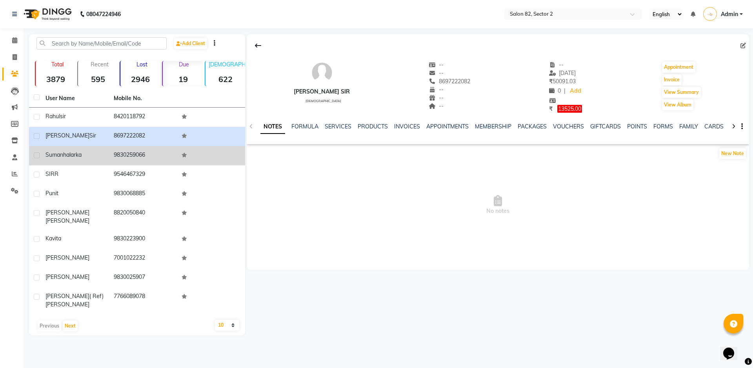
click at [89, 152] on div "suman halarka" at bounding box center [75, 155] width 59 height 8
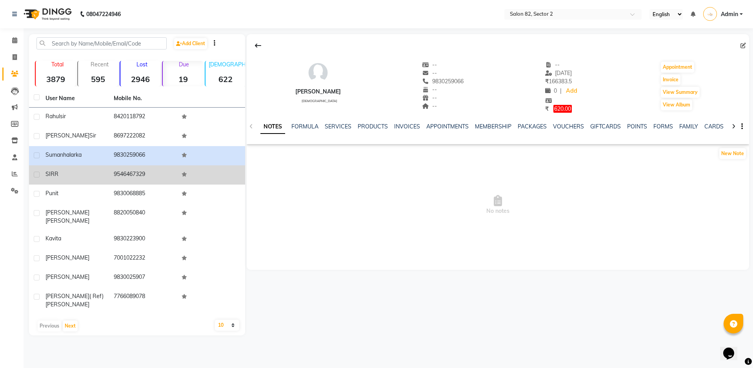
click at [76, 168] on td "SIRR" at bounding box center [75, 174] width 68 height 19
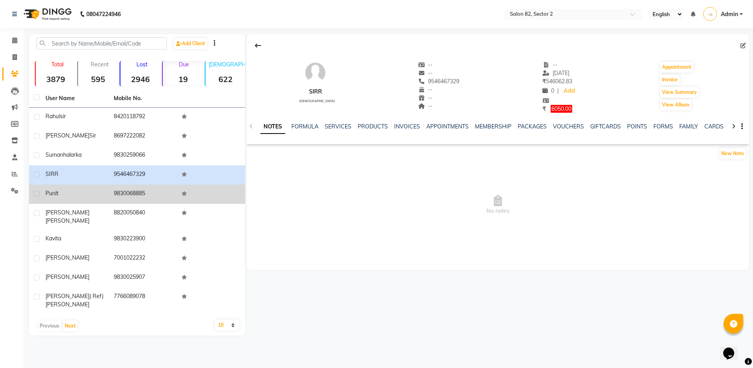
click at [97, 191] on div "punit" at bounding box center [75, 193] width 59 height 8
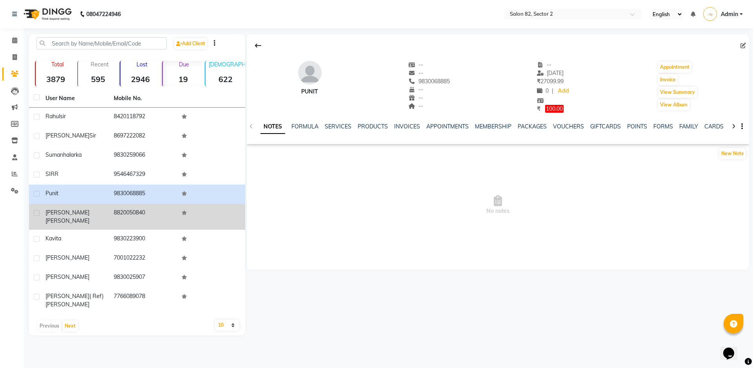
click at [96, 208] on td "shagufta rahman" at bounding box center [75, 217] width 68 height 26
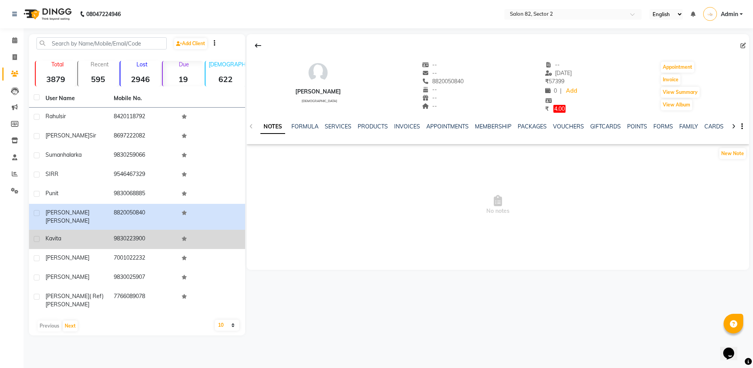
click at [84, 234] on div "kavita" at bounding box center [75, 238] width 59 height 8
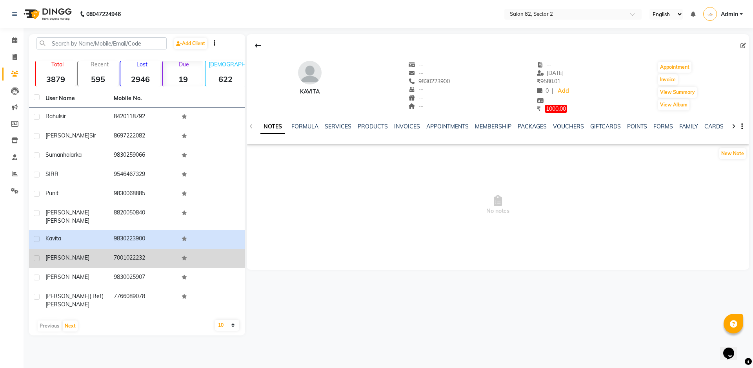
click at [100, 253] on div "tina" at bounding box center [75, 257] width 59 height 8
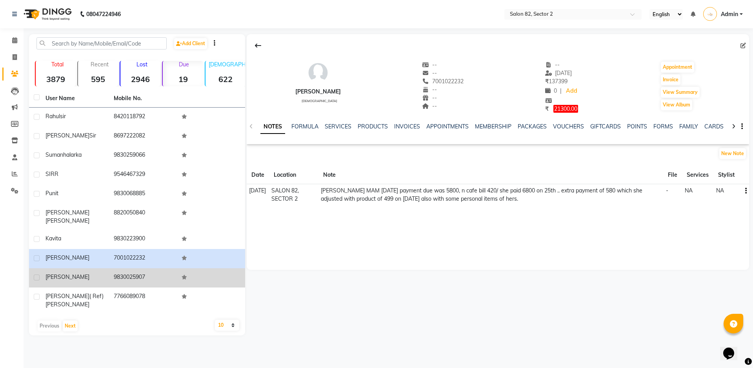
click at [106, 270] on td "reshmi" at bounding box center [75, 277] width 68 height 19
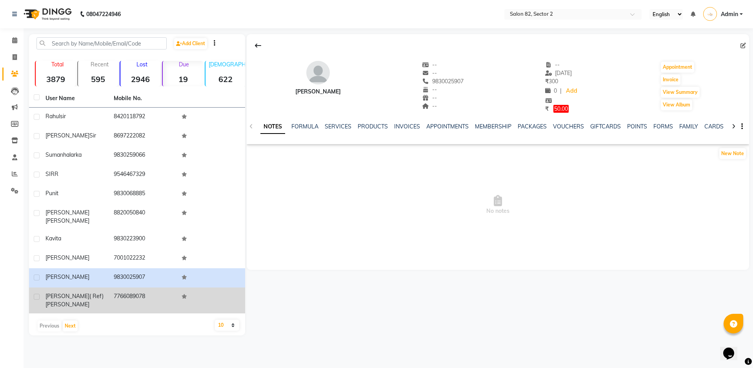
click at [49, 292] on span "[PERSON_NAME]" at bounding box center [68, 295] width 44 height 7
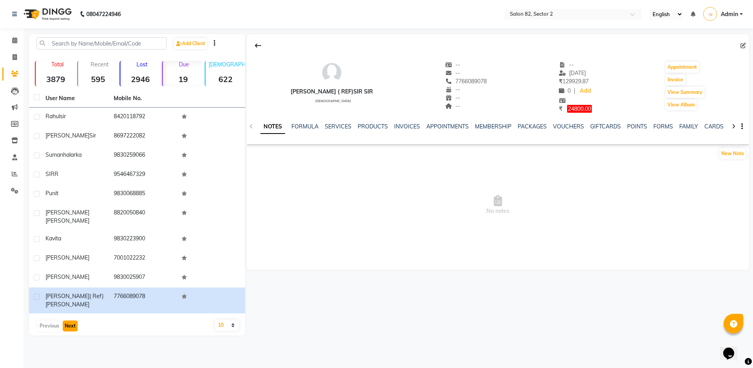
click at [73, 320] on button "Next" at bounding box center [70, 325] width 15 height 11
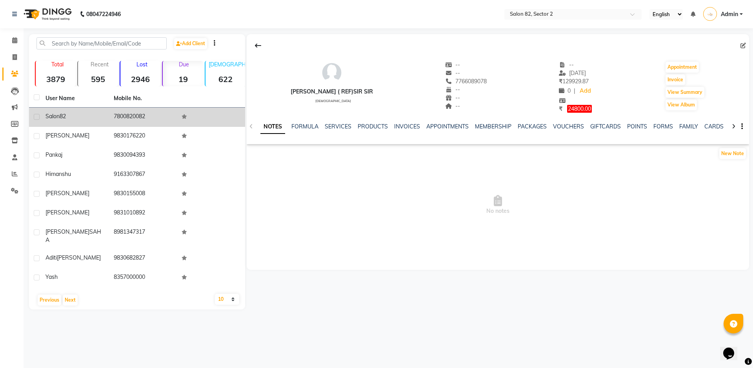
click at [86, 120] on td "Salon 82" at bounding box center [75, 116] width 68 height 19
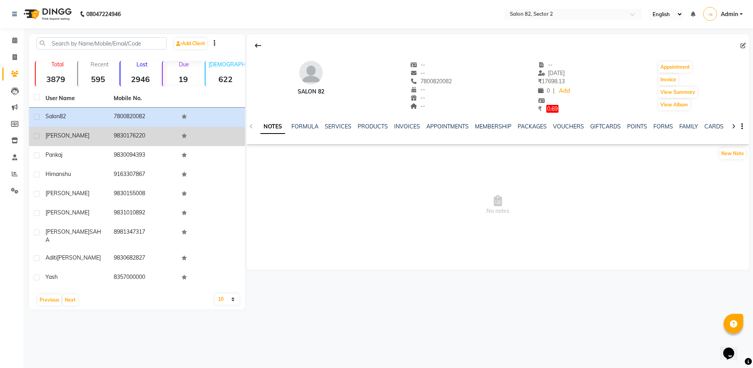
click at [86, 133] on div "vinita" at bounding box center [75, 135] width 59 height 8
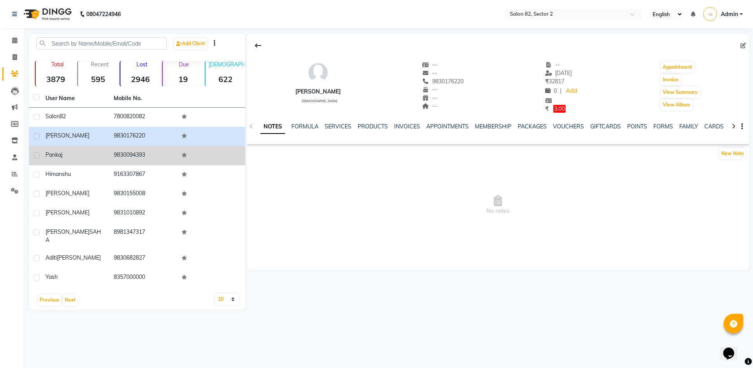
click at [74, 157] on div "pankaj" at bounding box center [75, 155] width 59 height 8
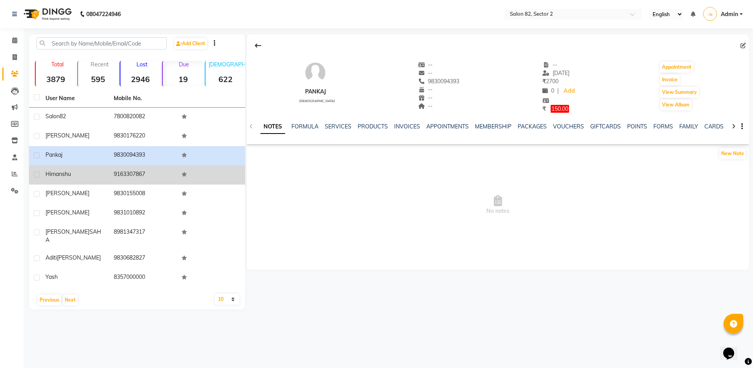
click at [75, 175] on div "himanshu" at bounding box center [75, 174] width 59 height 8
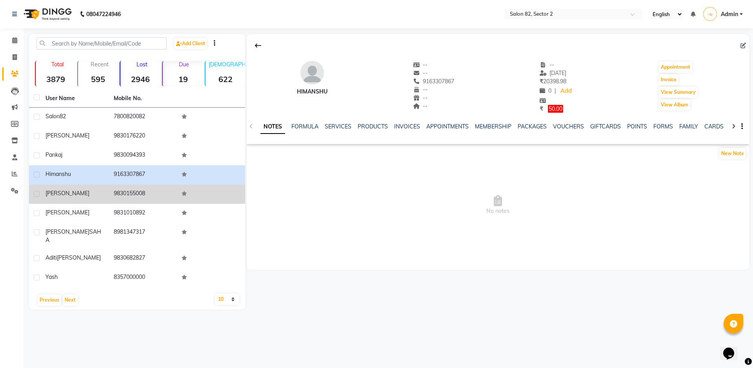
click at [71, 191] on div "resha" at bounding box center [75, 193] width 59 height 8
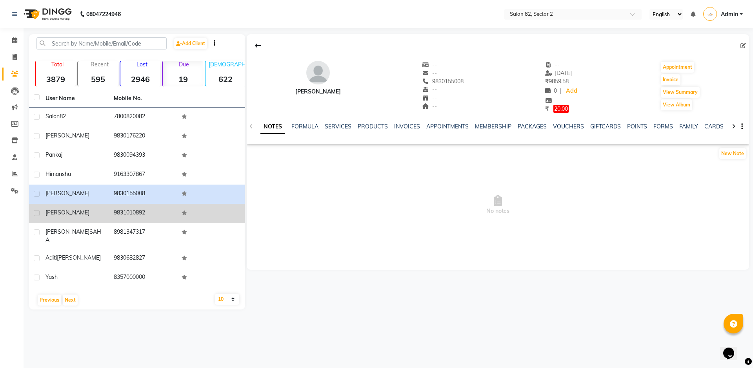
click at [69, 215] on span "Shraddha" at bounding box center [68, 212] width 44 height 7
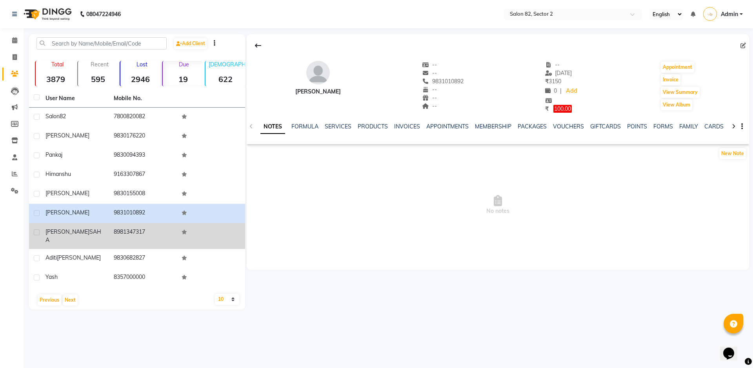
click at [73, 228] on span "SAHA" at bounding box center [74, 235] width 56 height 15
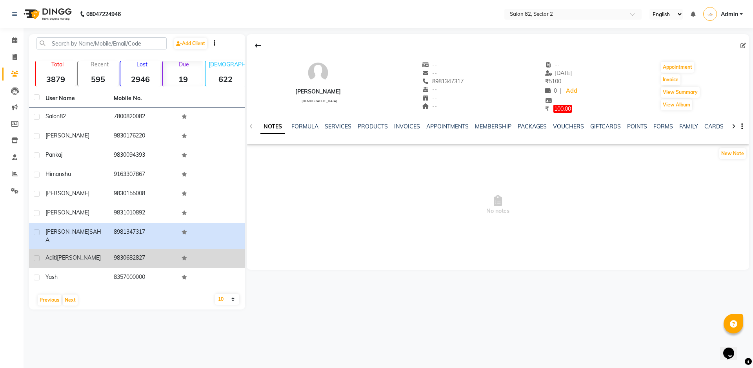
click at [76, 253] on div "aditi Bohra" at bounding box center [75, 257] width 59 height 8
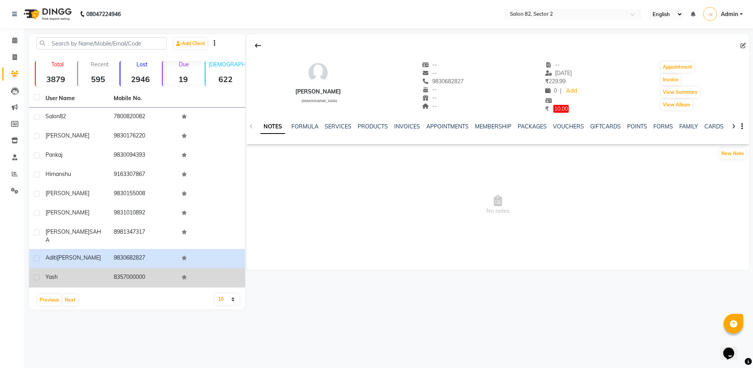
click at [81, 273] on div "Yash" at bounding box center [75, 277] width 59 height 8
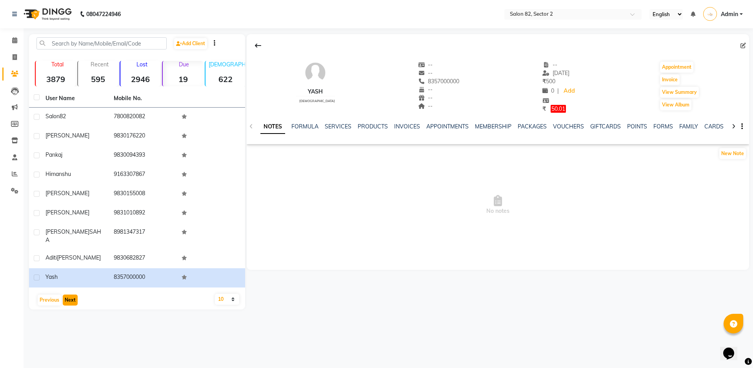
click at [67, 294] on button "Next" at bounding box center [70, 299] width 15 height 11
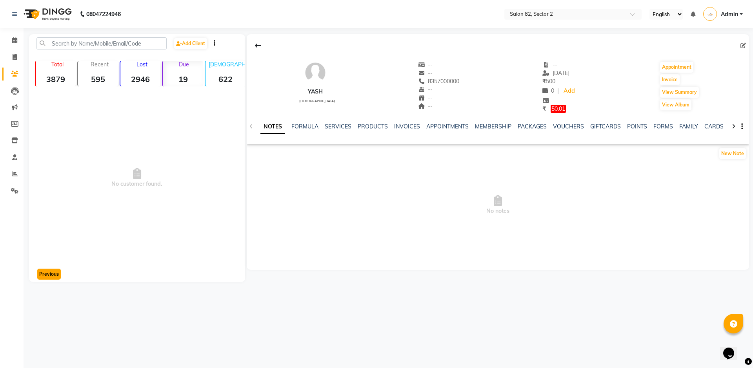
click at [52, 270] on button "Previous" at bounding box center [49, 273] width 24 height 11
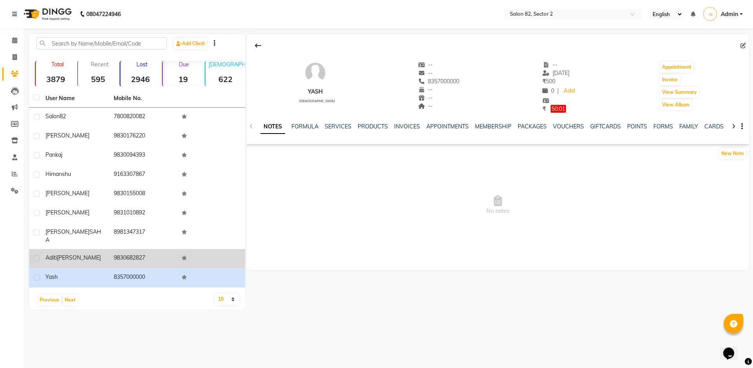
click at [113, 251] on td "9830682827" at bounding box center [143, 258] width 68 height 19
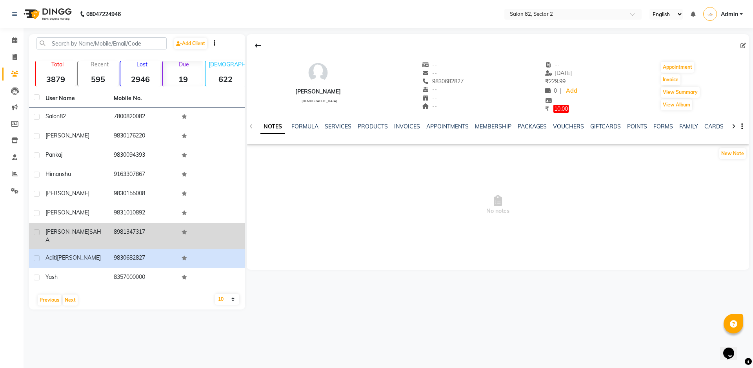
click at [126, 228] on td "8981347317" at bounding box center [143, 236] width 68 height 26
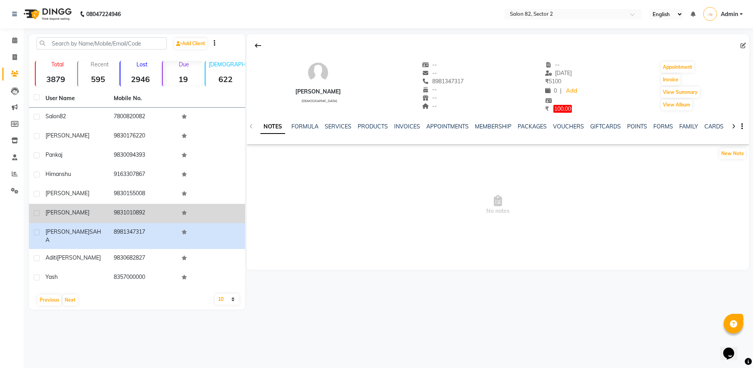
click at [128, 216] on td "9831010892" at bounding box center [143, 213] width 68 height 19
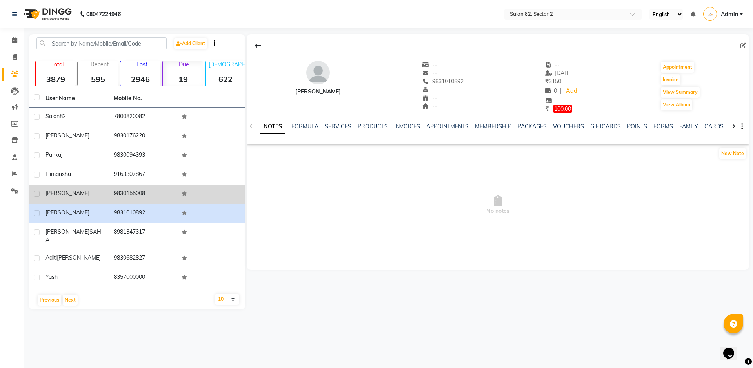
click at [131, 192] on td "9830155008" at bounding box center [143, 193] width 68 height 19
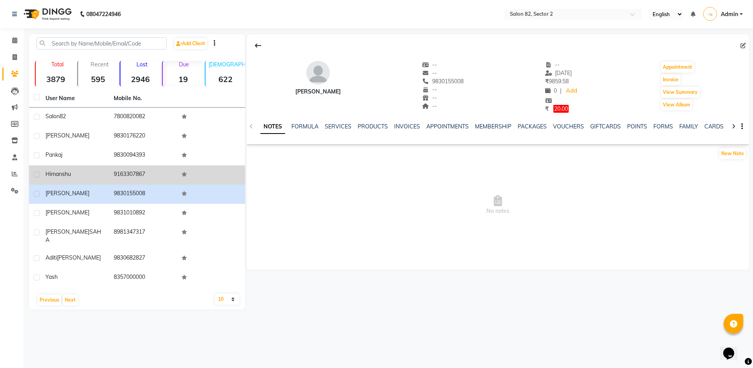
click at [131, 181] on td "9163307867" at bounding box center [143, 174] width 68 height 19
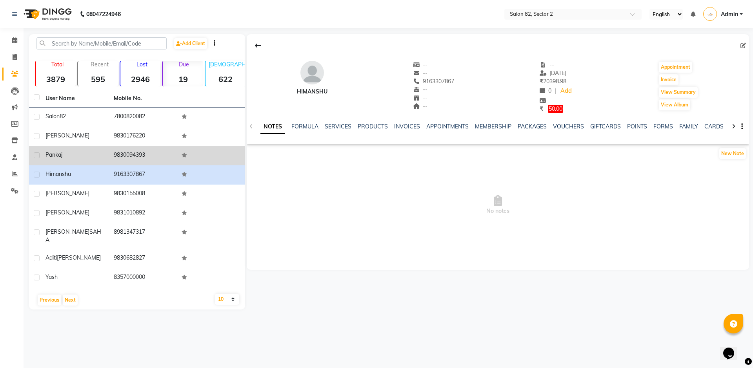
click at [138, 152] on td "9830094393" at bounding box center [143, 155] width 68 height 19
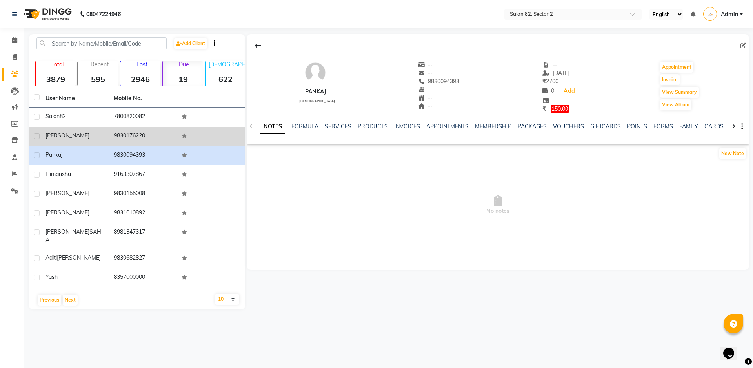
click at [139, 134] on td "9830176220" at bounding box center [143, 136] width 68 height 19
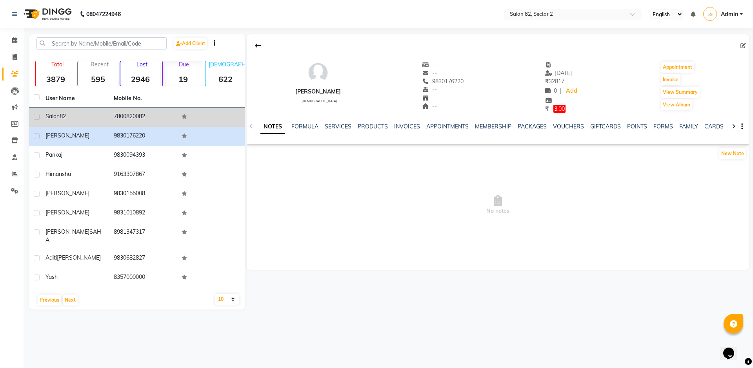
click at [140, 119] on td "7800820082" at bounding box center [143, 116] width 68 height 19
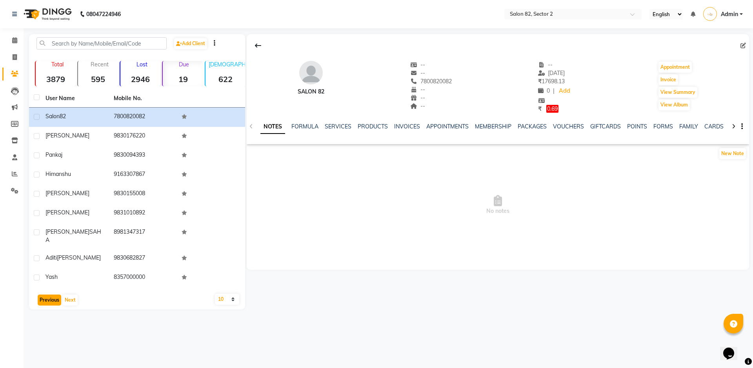
click at [44, 294] on button "Previous" at bounding box center [50, 299] width 24 height 11
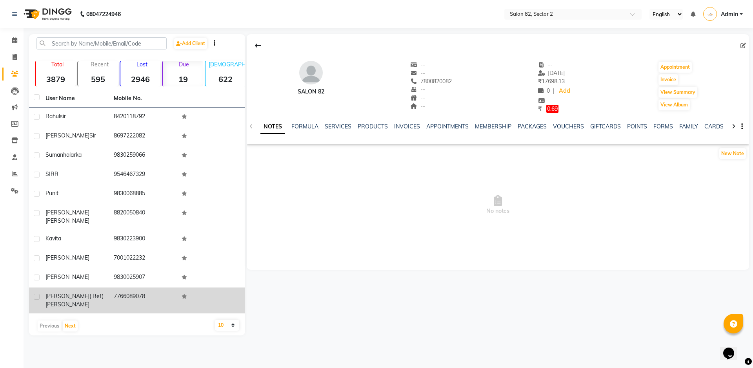
click at [137, 290] on td "7766089078" at bounding box center [143, 300] width 68 height 26
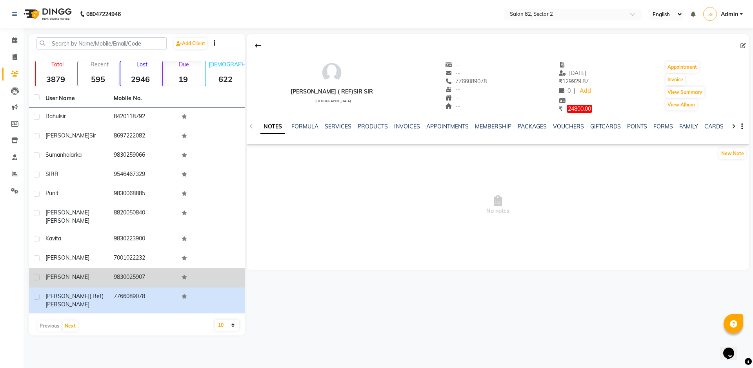
click at [138, 268] on td "9830025907" at bounding box center [143, 277] width 68 height 19
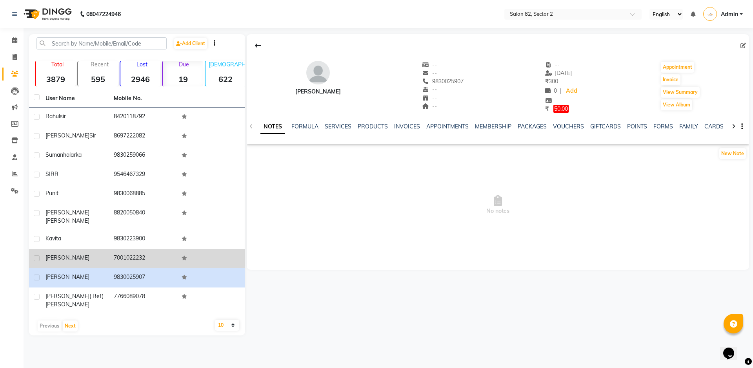
click at [140, 251] on td "7001022232" at bounding box center [143, 258] width 68 height 19
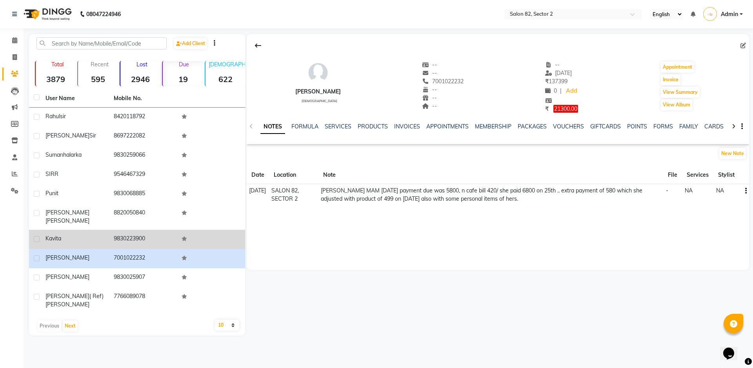
click at [144, 233] on td "9830223900" at bounding box center [143, 238] width 68 height 19
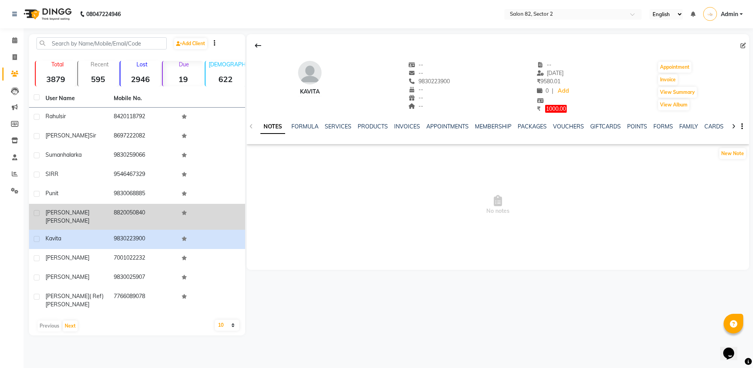
click at [140, 221] on td "8820050840" at bounding box center [143, 217] width 68 height 26
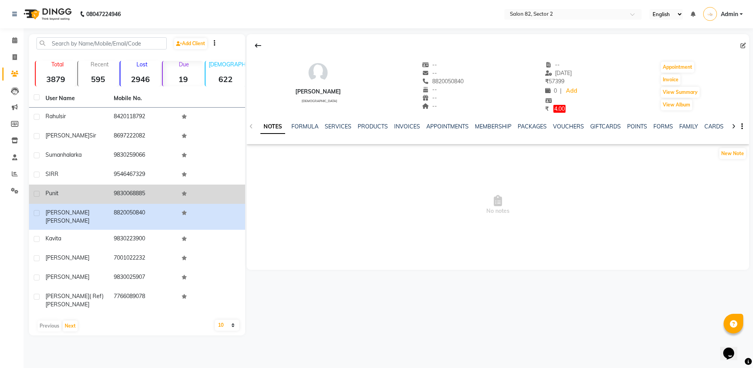
click at [145, 197] on td "9830068885" at bounding box center [143, 193] width 68 height 19
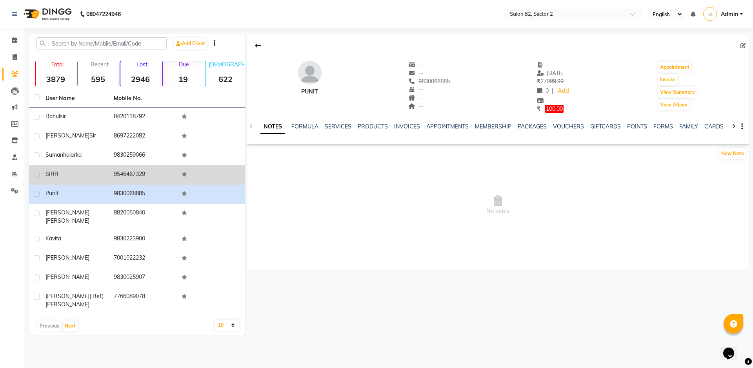
click at [140, 176] on td "9546467329" at bounding box center [143, 174] width 68 height 19
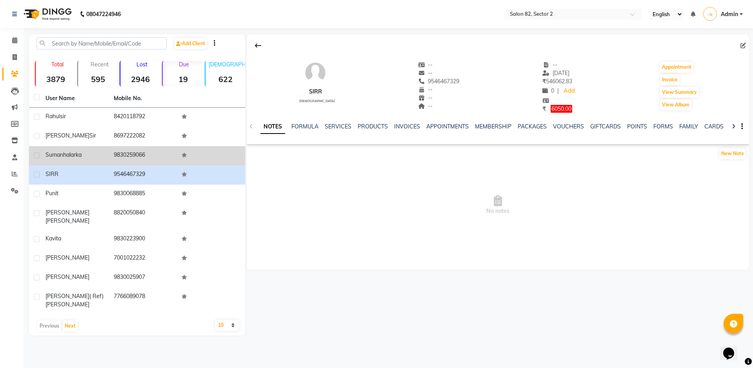
click at [137, 149] on td "9830259066" at bounding box center [143, 155] width 68 height 19
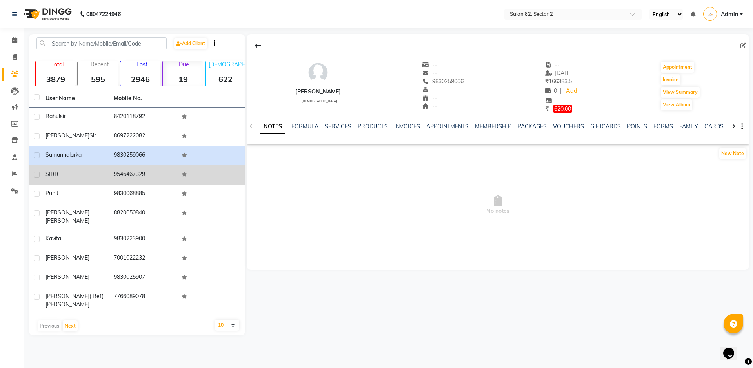
click at [146, 172] on td "9546467329" at bounding box center [143, 174] width 68 height 19
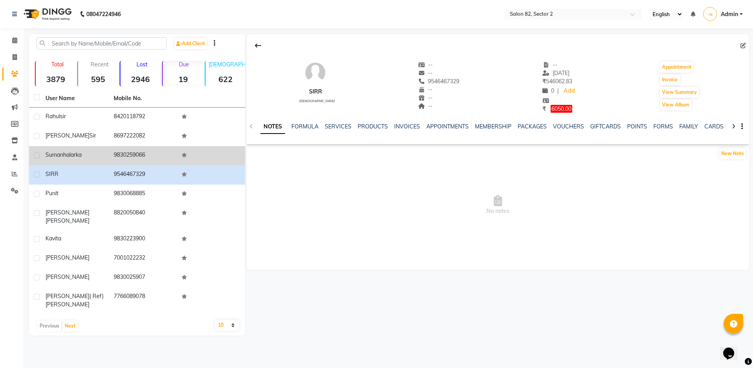
click at [144, 161] on td "9830259066" at bounding box center [143, 155] width 68 height 19
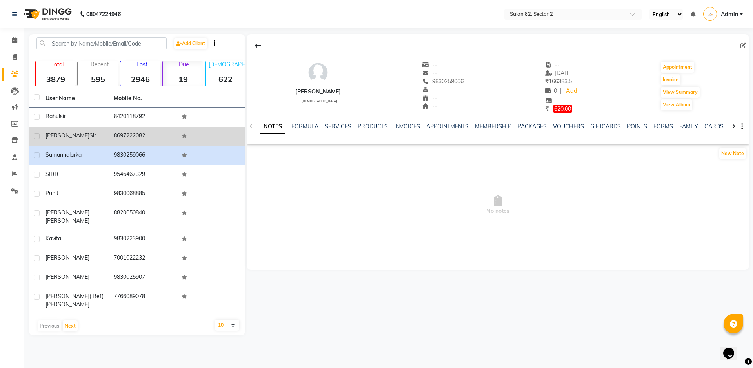
click at [143, 134] on td "8697222082" at bounding box center [143, 136] width 68 height 19
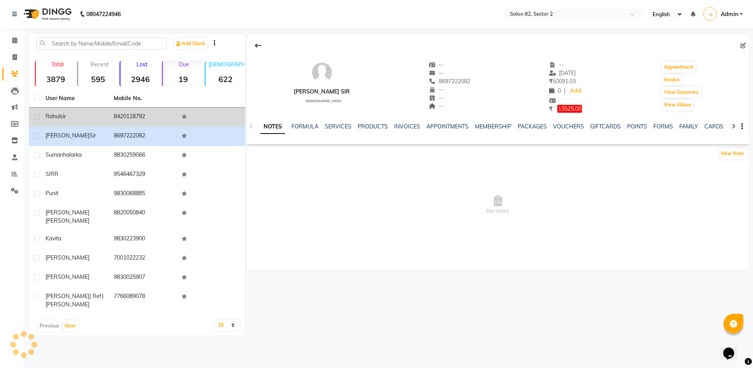
click at [142, 122] on td "8420118792" at bounding box center [143, 116] width 68 height 19
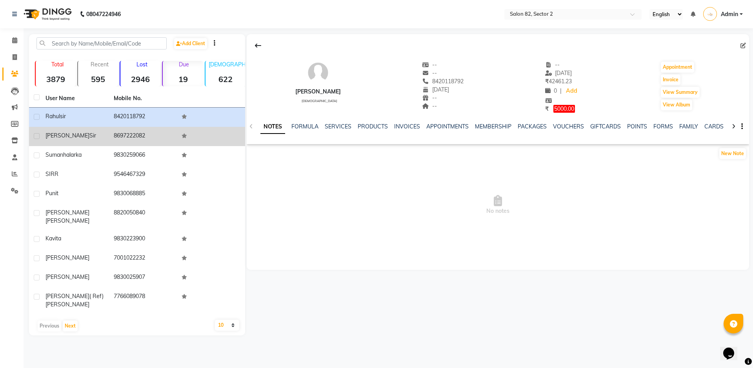
click at [145, 133] on td "8697222082" at bounding box center [143, 136] width 68 height 19
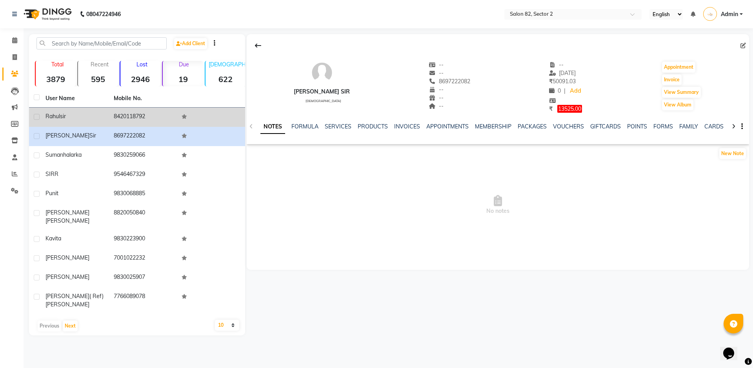
click at [139, 120] on td "8420118792" at bounding box center [143, 116] width 68 height 19
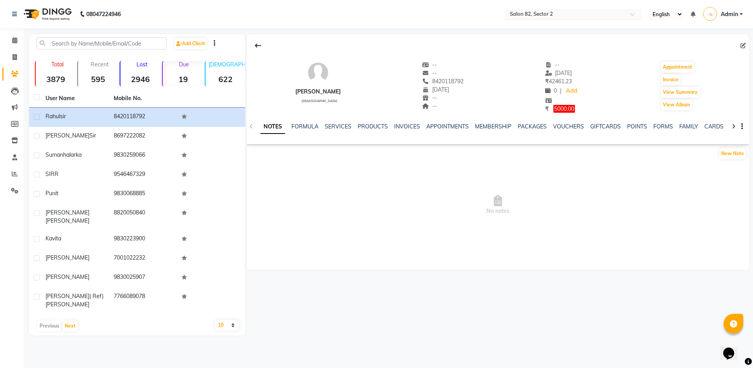
click at [538, 19] on ng-select "Select Location × Salon 82, Sector 2" at bounding box center [573, 14] width 137 height 11
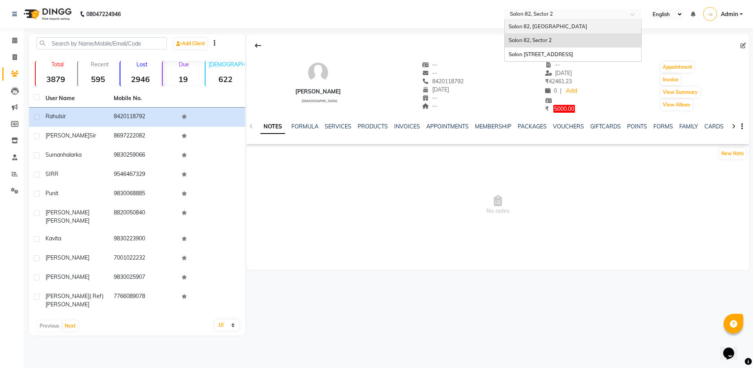
click at [543, 27] on span "Salon 82, [GEOGRAPHIC_DATA]" at bounding box center [548, 26] width 78 height 6
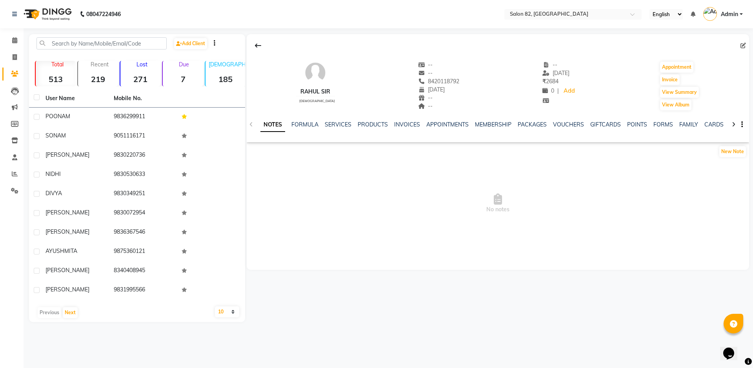
click at [186, 66] on p "Due" at bounding box center [183, 64] width 38 height 7
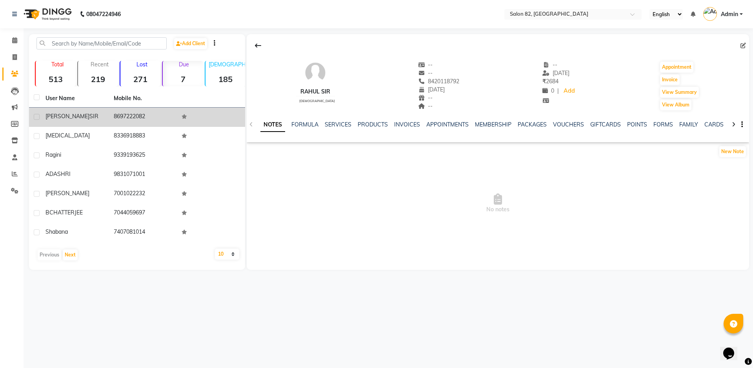
click at [129, 117] on td "8697222082" at bounding box center [143, 116] width 68 height 19
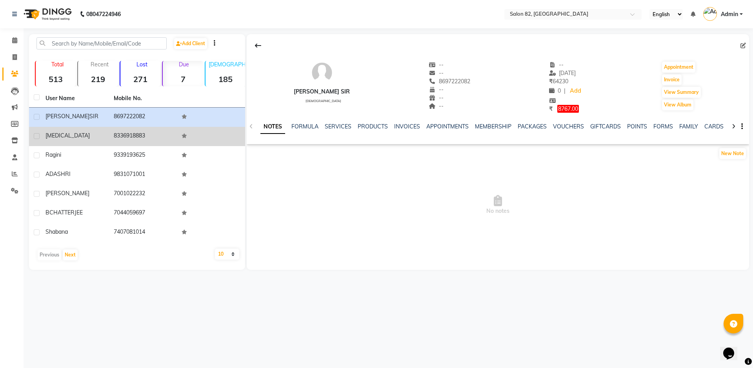
click at [127, 137] on td "8336918883" at bounding box center [143, 136] width 68 height 19
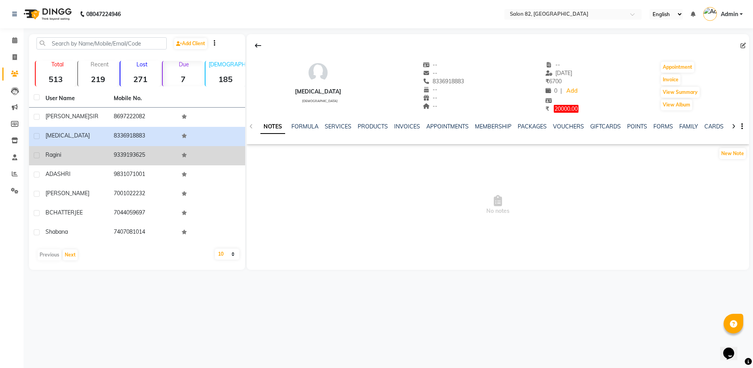
click at [106, 150] on td "ragini" at bounding box center [75, 155] width 68 height 19
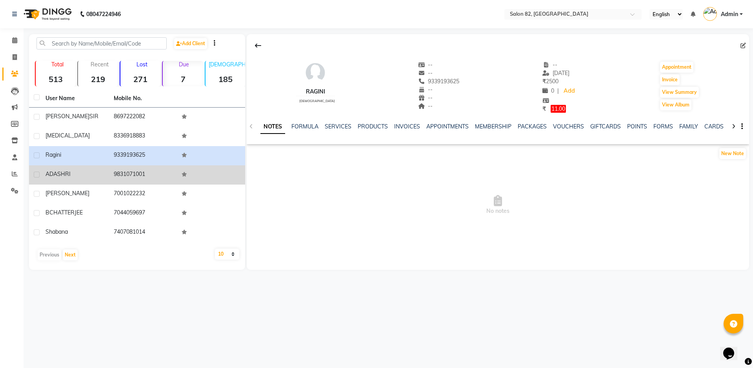
click at [83, 182] on td "ADASHRI" at bounding box center [75, 174] width 68 height 19
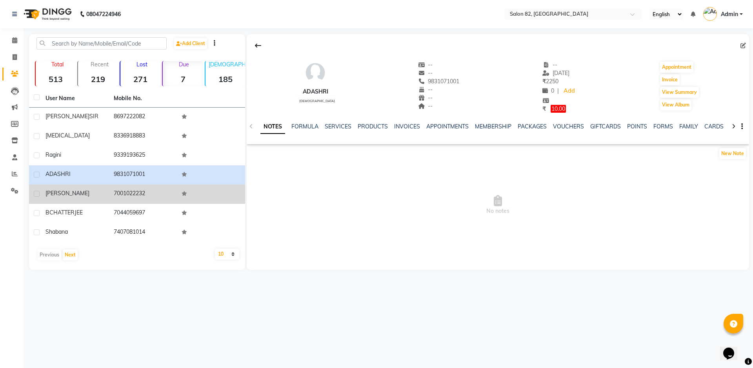
click at [88, 194] on div "TINA" at bounding box center [75, 193] width 59 height 8
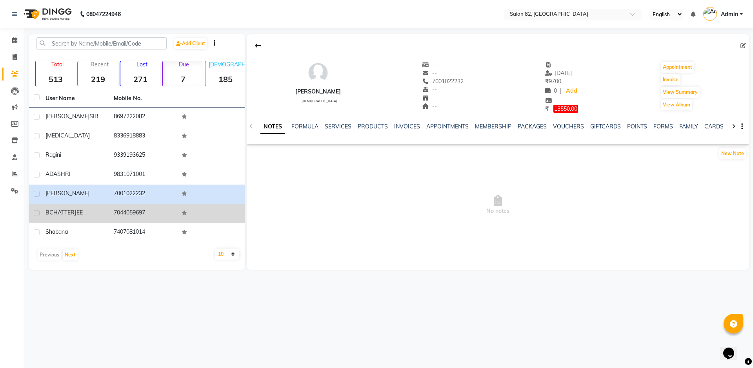
click at [82, 215] on span "CHATTERJEE" at bounding box center [65, 212] width 33 height 7
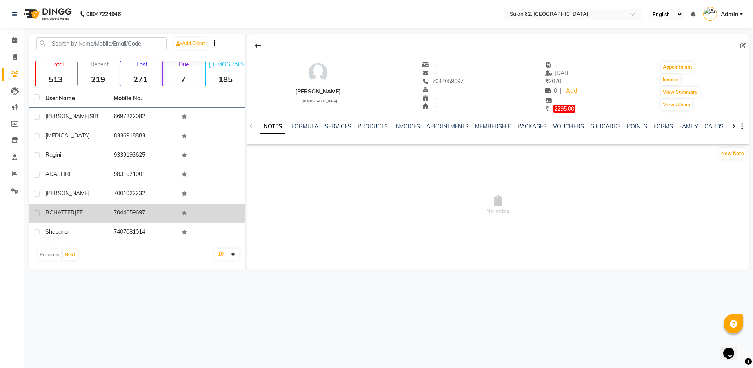
click at [116, 221] on td "7044059697" at bounding box center [143, 213] width 68 height 19
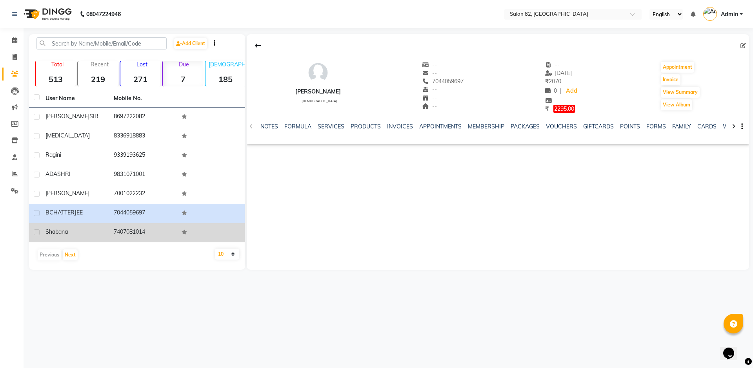
click at [115, 233] on td "7407081014" at bounding box center [143, 232] width 68 height 19
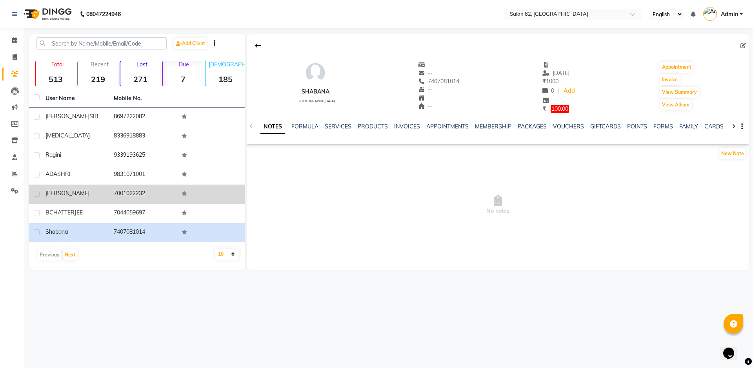
click at [78, 192] on div "TINA" at bounding box center [75, 193] width 59 height 8
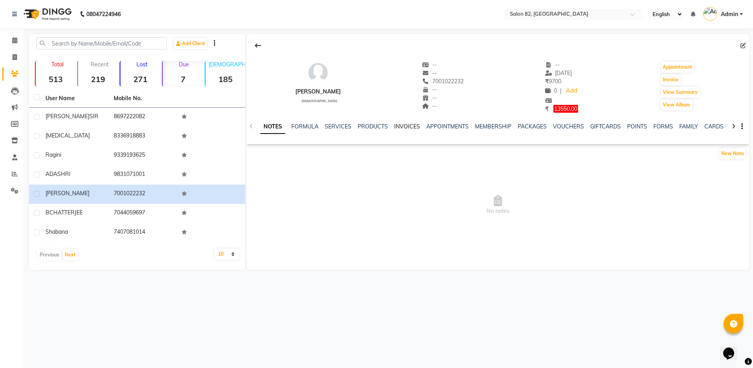
click at [396, 124] on link "INVOICES" at bounding box center [407, 126] width 26 height 7
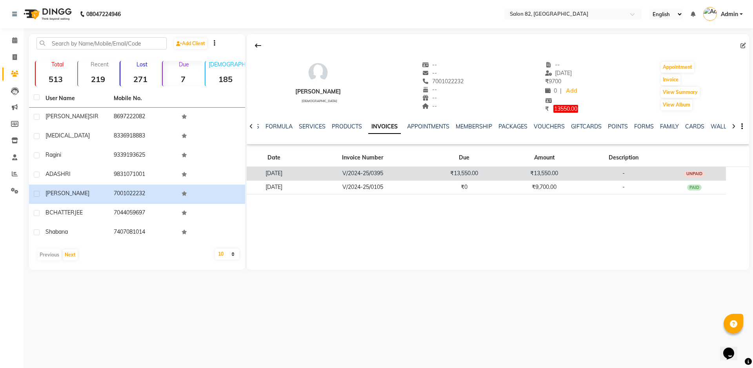
click at [443, 171] on td "₹13,550.00" at bounding box center [464, 173] width 80 height 14
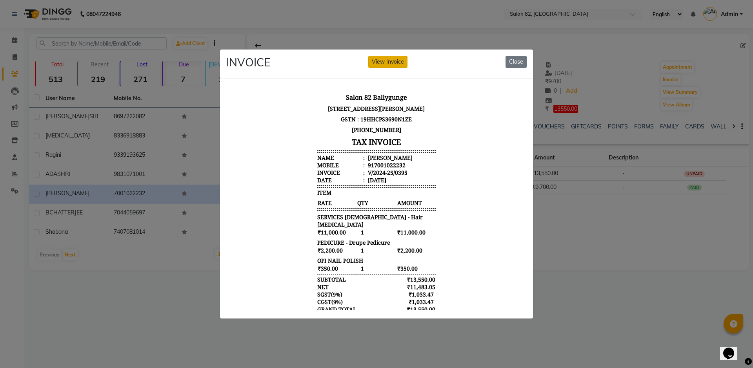
click at [398, 58] on button "View Invoice" at bounding box center [387, 62] width 39 height 12
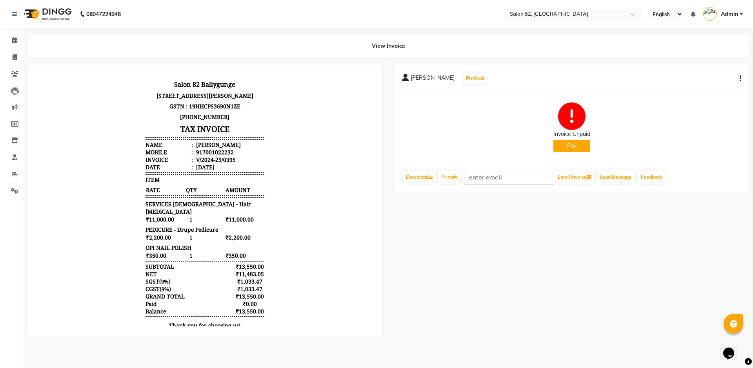
click at [741, 78] on icon "button" at bounding box center [741, 78] width 2 height 0
click at [694, 80] on div "Edit Item Staff" at bounding box center [702, 79] width 54 height 10
select select
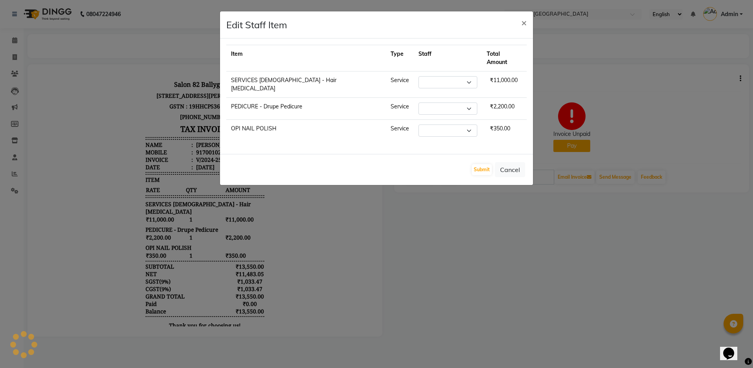
select select "48717"
select select
select select "59628"
click at [523, 21] on span "×" at bounding box center [523, 22] width 5 height 12
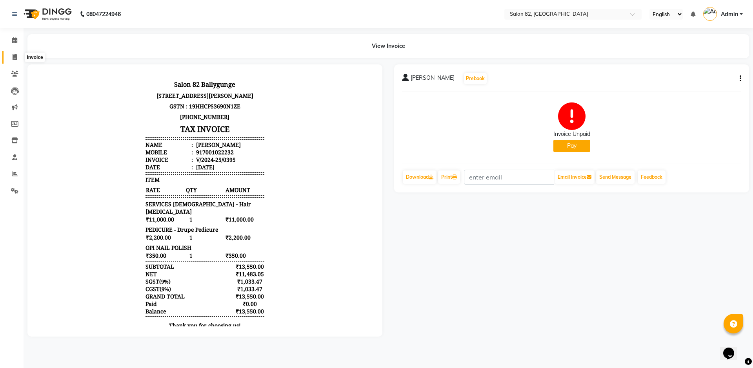
click at [16, 56] on icon at bounding box center [15, 57] width 4 height 6
select select "service"
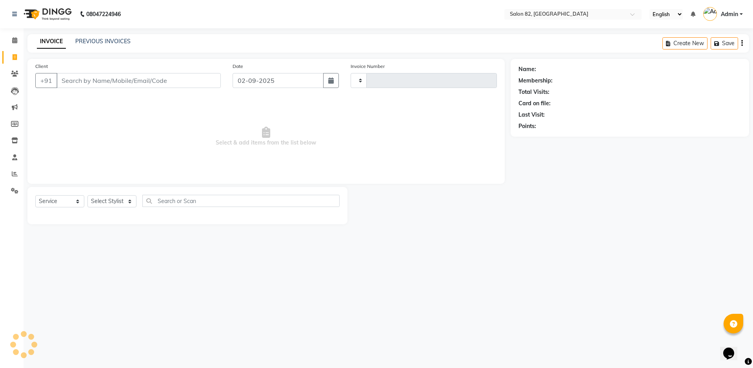
type input "0448"
select select "8702"
click at [16, 161] on link "Staff" at bounding box center [11, 157] width 19 height 13
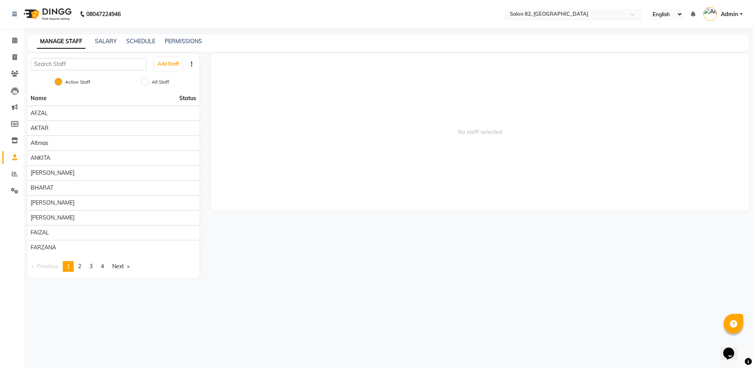
click at [565, 12] on input "text" at bounding box center [565, 15] width 114 height 8
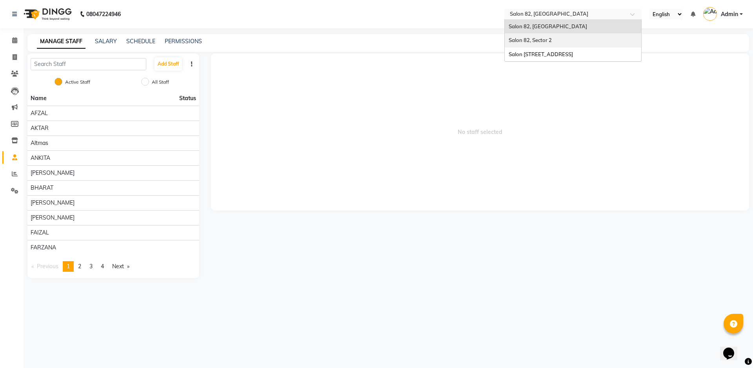
click at [554, 41] on div "Salon 82, Sector 2" at bounding box center [573, 40] width 137 height 14
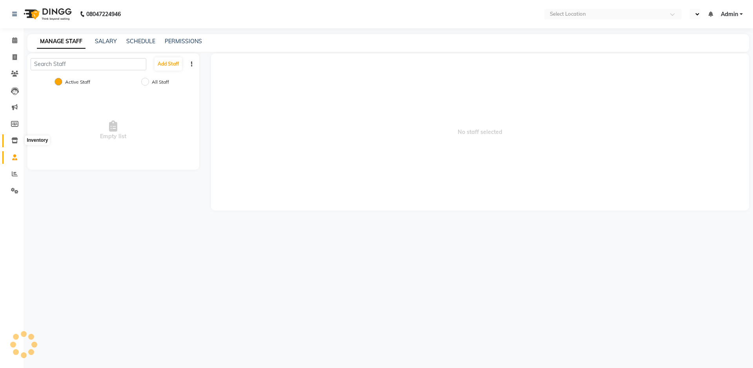
select select "en"
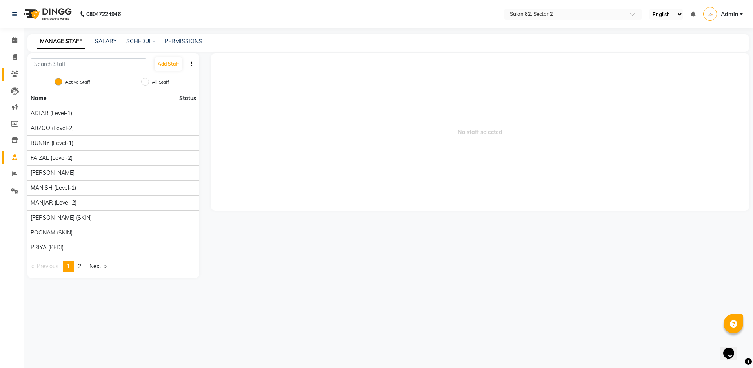
click at [12, 67] on link "Clients" at bounding box center [11, 73] width 19 height 13
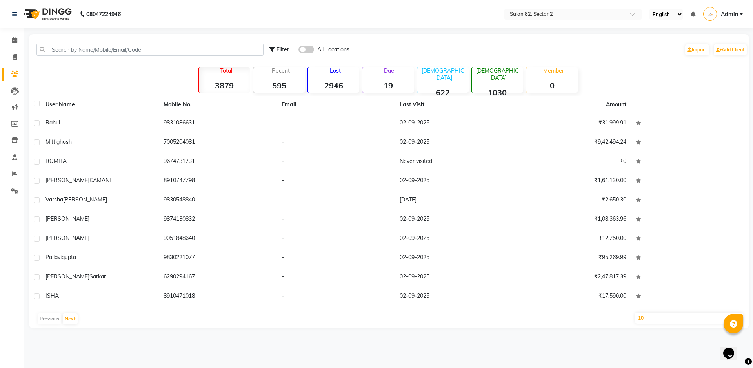
click at [390, 71] on p "Due" at bounding box center [389, 70] width 50 height 7
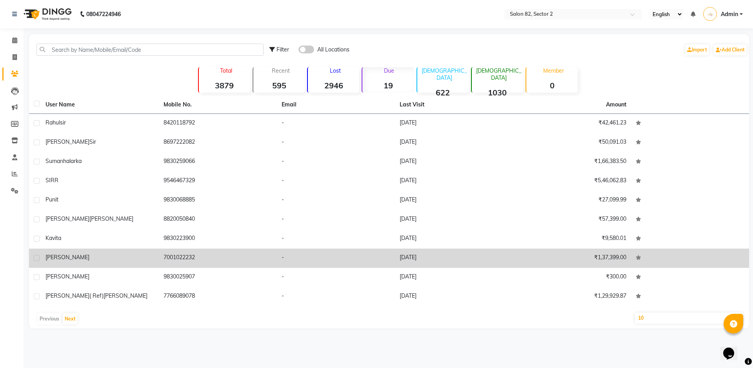
click at [84, 257] on div "[PERSON_NAME]" at bounding box center [100, 257] width 109 height 8
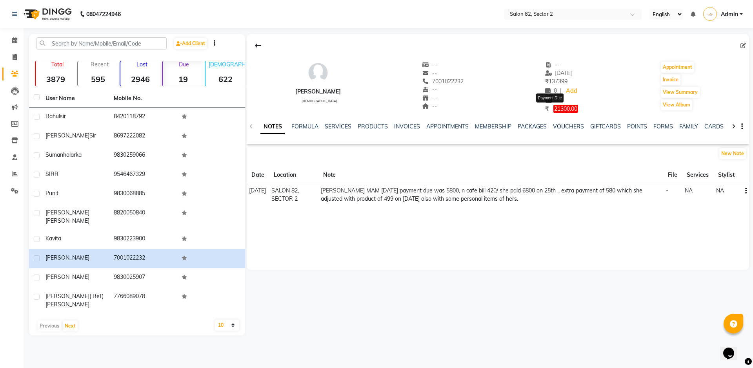
click at [554, 110] on span "21300.00" at bounding box center [566, 109] width 25 height 8
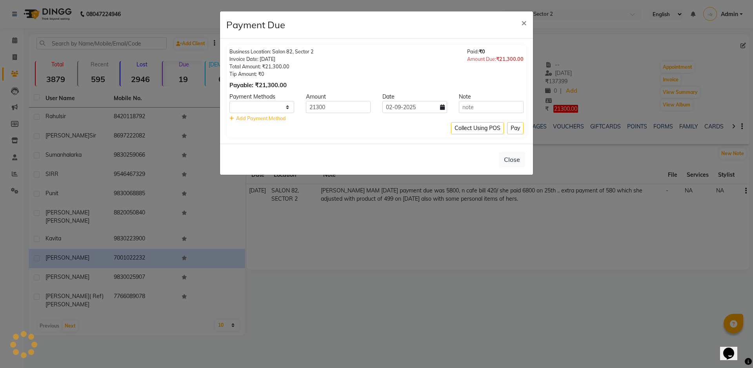
select select "1"
click at [526, 23] on span "×" at bounding box center [523, 22] width 5 height 12
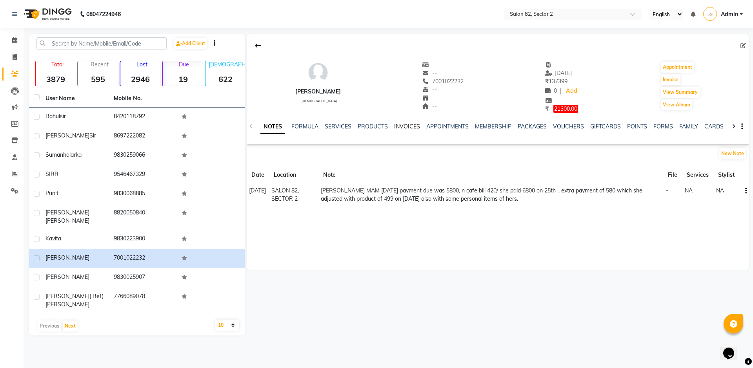
click at [404, 129] on link "INVOICES" at bounding box center [407, 126] width 26 height 7
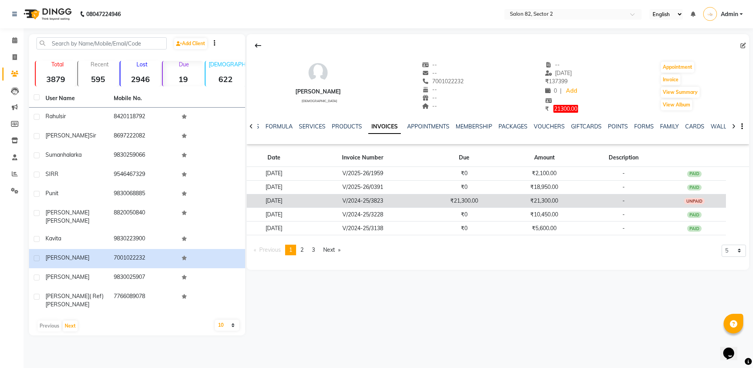
click at [618, 198] on td "-" at bounding box center [624, 201] width 78 height 14
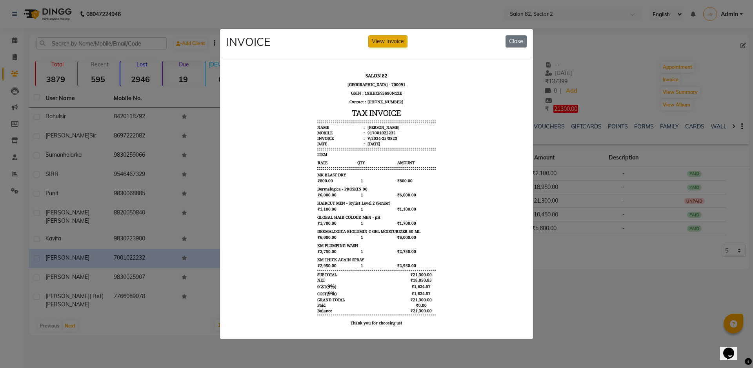
click at [386, 39] on button "View Invoice" at bounding box center [387, 41] width 39 height 12
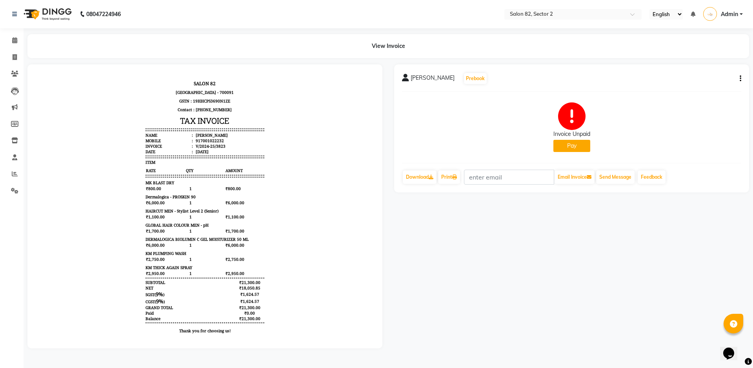
click at [741, 78] on icon "button" at bounding box center [741, 78] width 2 height 0
click at [709, 76] on div "Edit Item Staff" at bounding box center [702, 79] width 54 height 10
select select
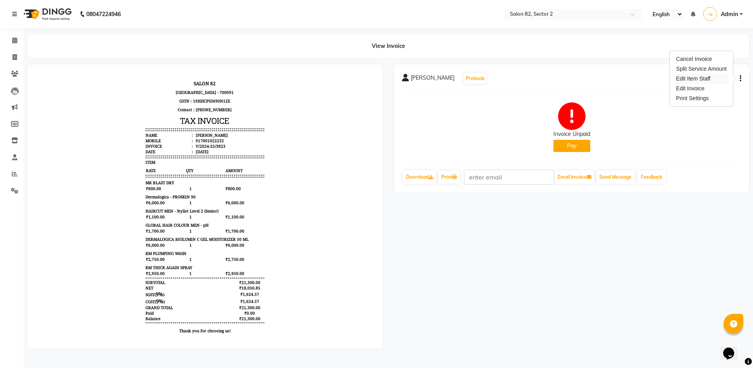
select select
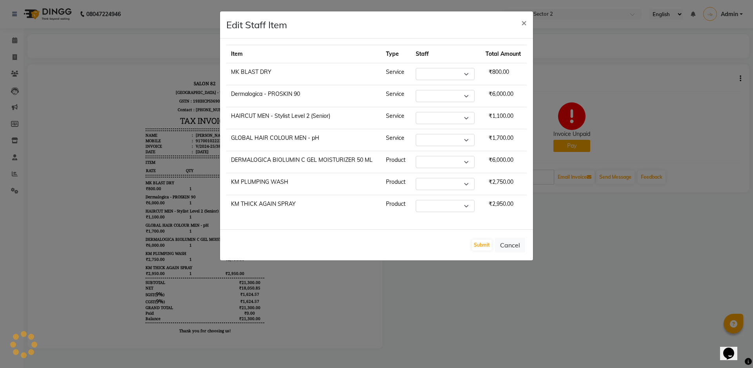
select select "33727"
select select
select select "33727"
select select
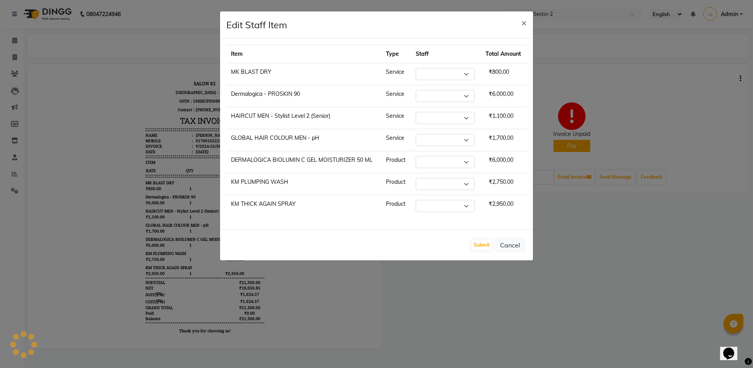
select select "33727"
click at [526, 20] on span "×" at bounding box center [523, 22] width 5 height 12
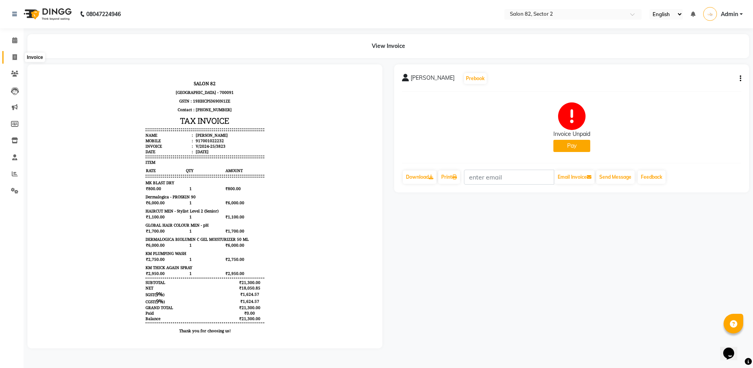
click at [11, 58] on span at bounding box center [15, 57] width 14 height 9
select select "service"
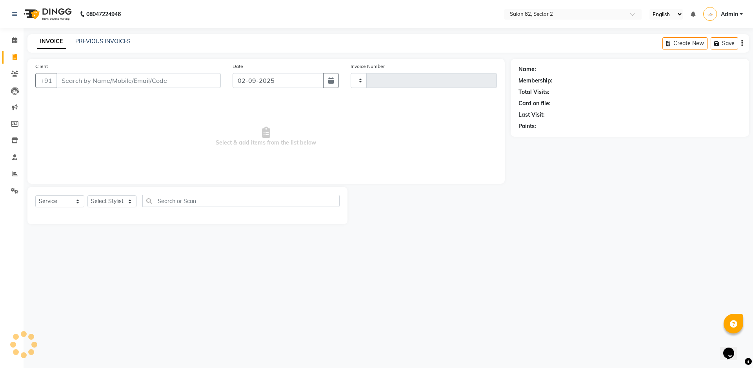
type input "1694"
select select "8703"
click at [13, 172] on icon at bounding box center [15, 174] width 6 height 6
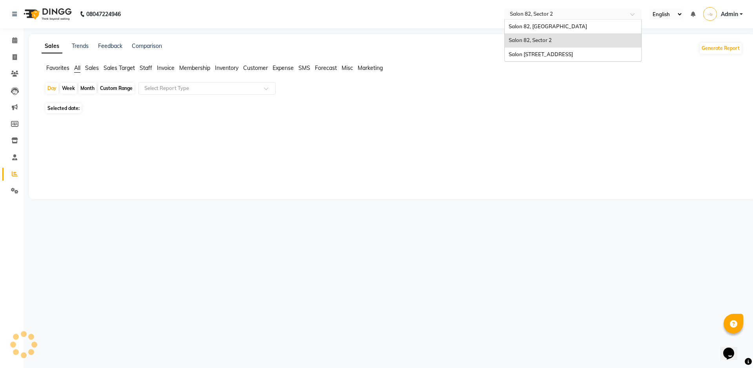
click at [524, 18] on div "Select Location × Salon 82, Sector 2" at bounding box center [573, 14] width 137 height 11
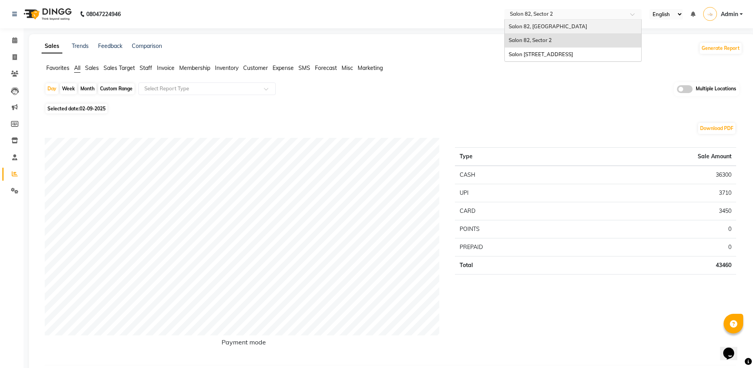
click at [530, 27] on span "Salon 82, [GEOGRAPHIC_DATA]" at bounding box center [548, 26] width 78 height 6
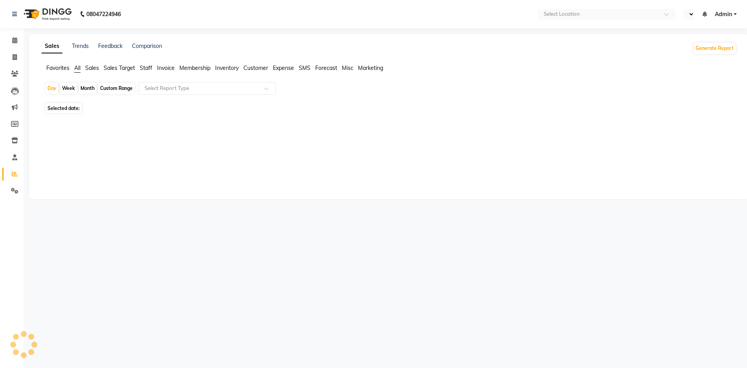
select select "en"
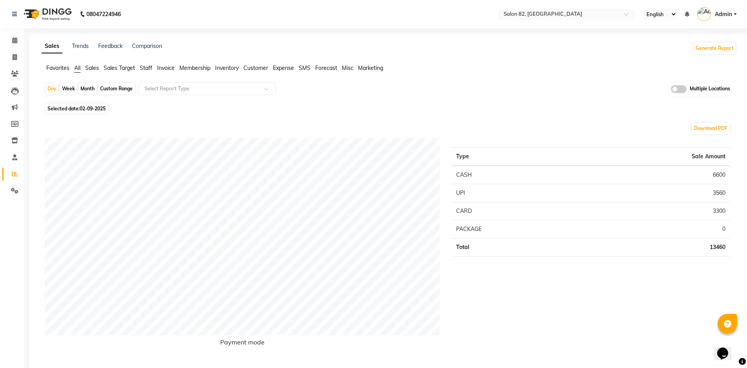
click at [95, 84] on div "Month" at bounding box center [87, 88] width 18 height 11
select select "9"
select select "2025"
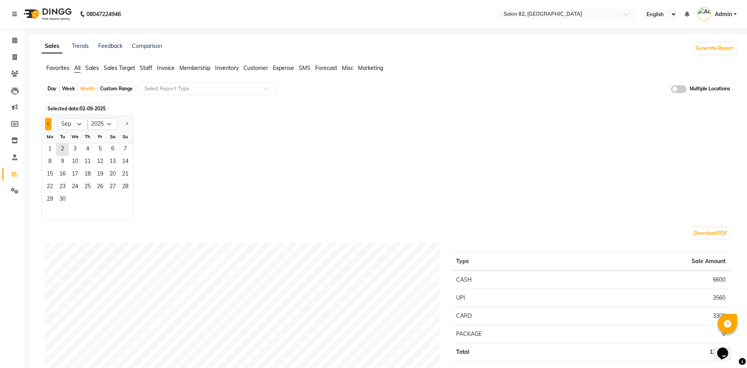
click at [49, 122] on button "Previous month" at bounding box center [48, 124] width 6 height 13
select select "8"
click at [106, 149] on span "1" at bounding box center [100, 149] width 13 height 13
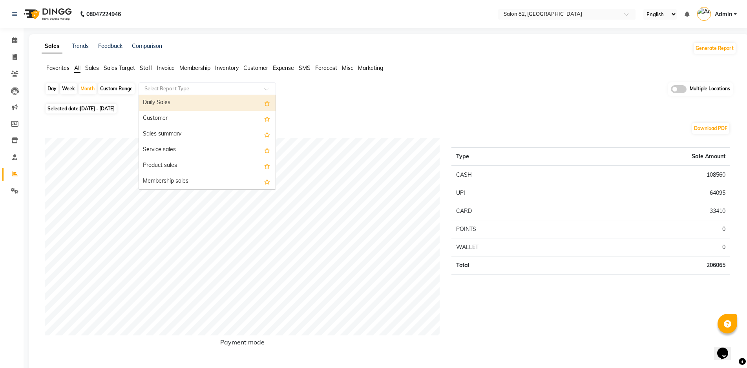
click at [204, 87] on input "text" at bounding box center [199, 89] width 113 height 8
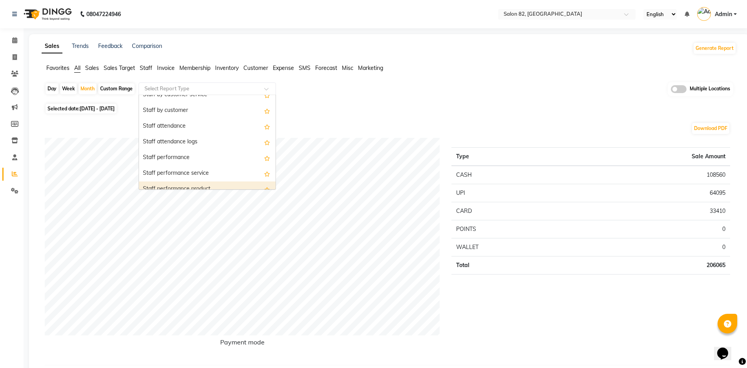
click at [200, 184] on div "Staff performance product" at bounding box center [207, 189] width 137 height 16
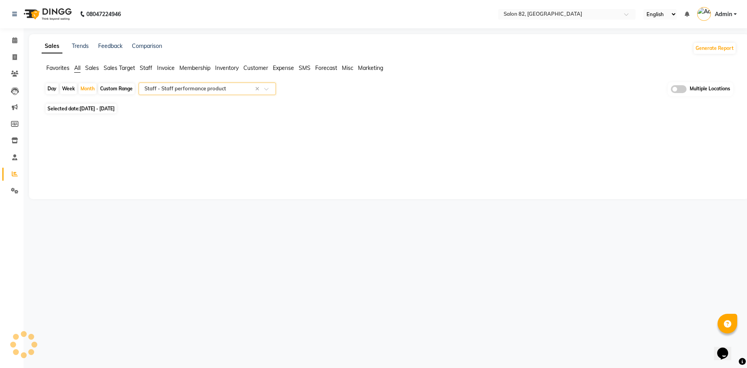
select select "full_report"
select select "csv"
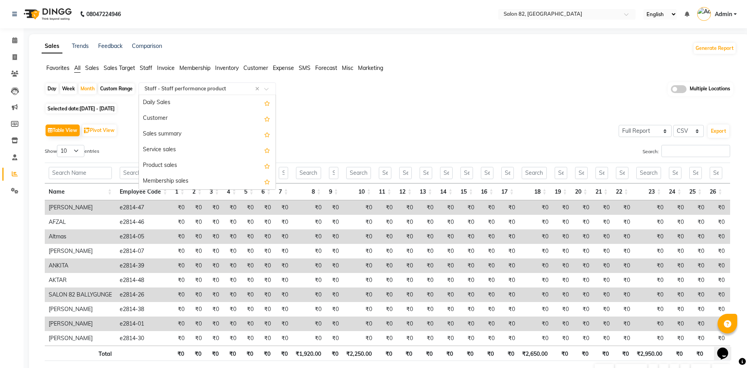
click at [154, 93] on div "Select Report Type × Staff - Staff performance product ×" at bounding box center [206, 88] width 137 height 13
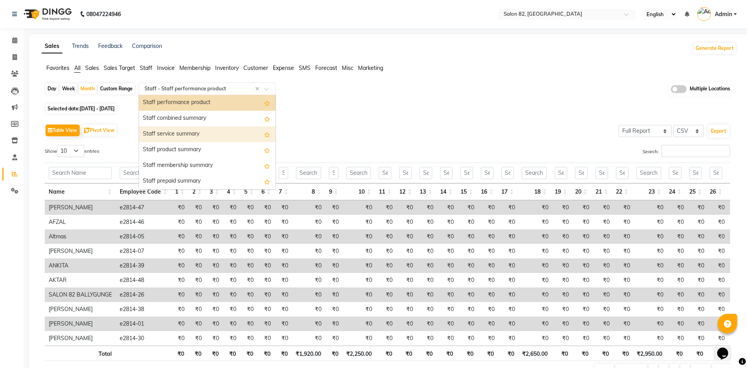
click at [204, 135] on div "Staff service summary" at bounding box center [207, 134] width 137 height 16
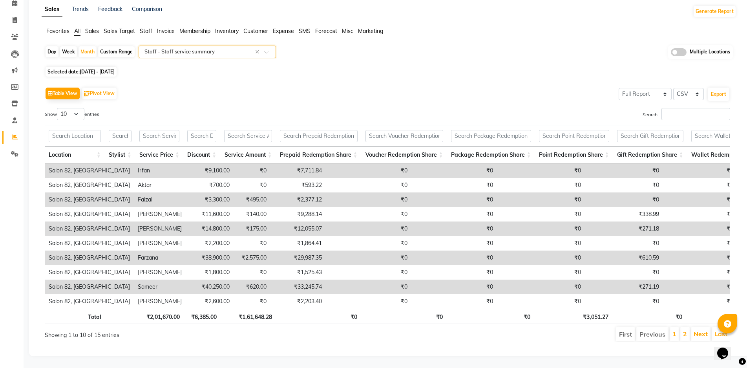
scroll to position [50, 0]
click at [195, 48] on input "text" at bounding box center [199, 52] width 113 height 8
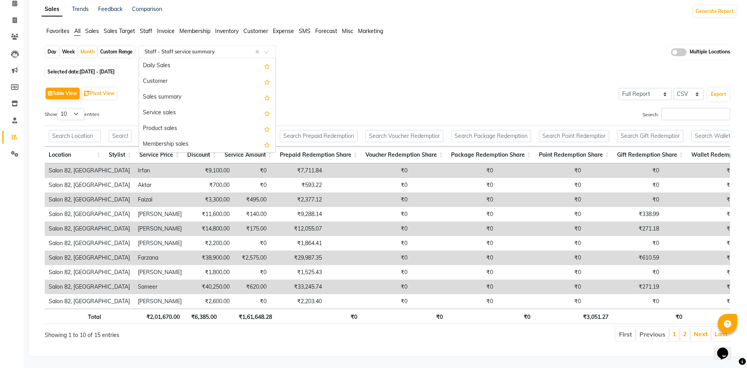
scroll to position [471, 0]
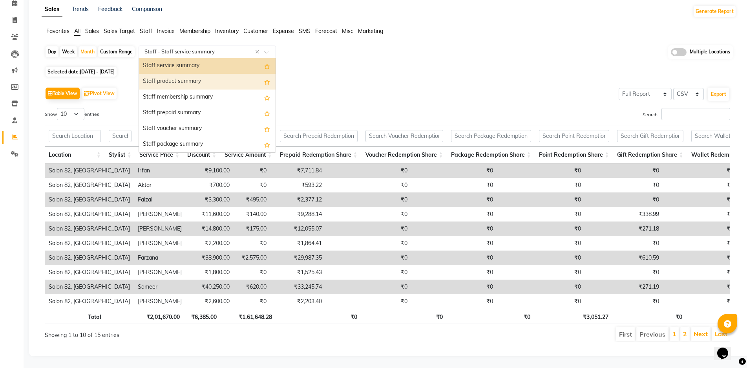
click at [200, 74] on div "Staff product summary" at bounding box center [207, 82] width 137 height 16
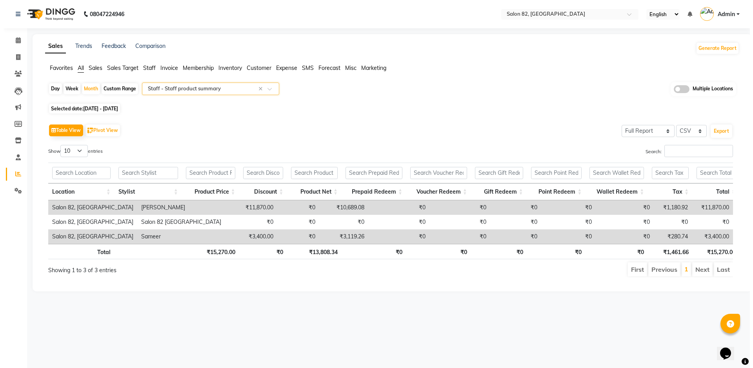
scroll to position [0, 0]
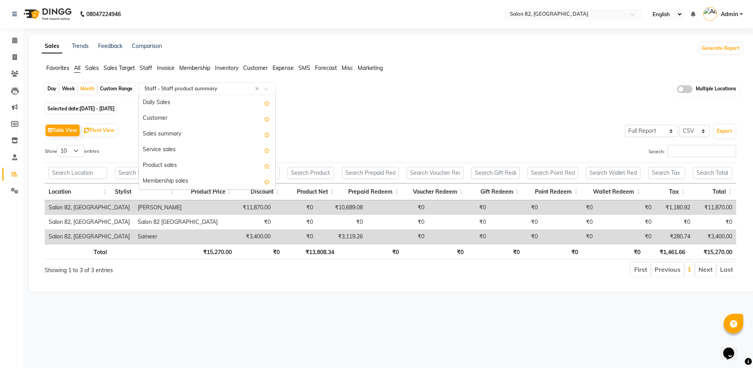
click at [165, 85] on input "text" at bounding box center [199, 89] width 113 height 8
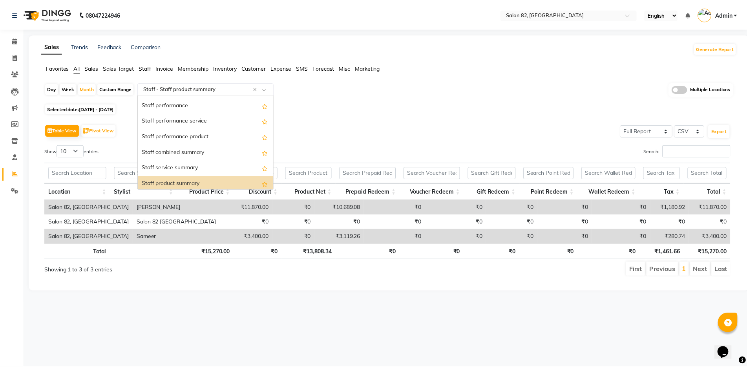
scroll to position [369, 0]
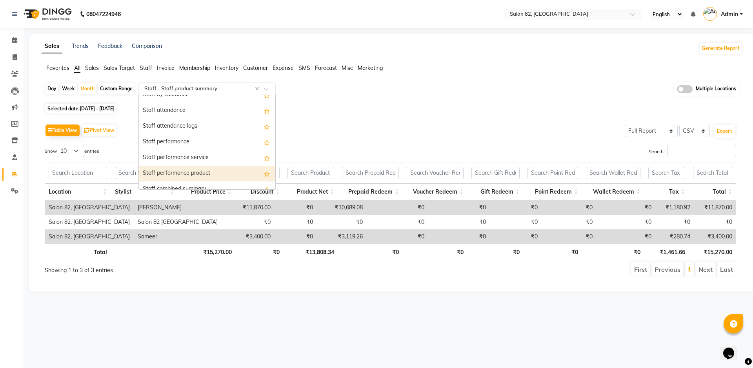
click at [193, 168] on div "Staff performance product" at bounding box center [207, 174] width 137 height 16
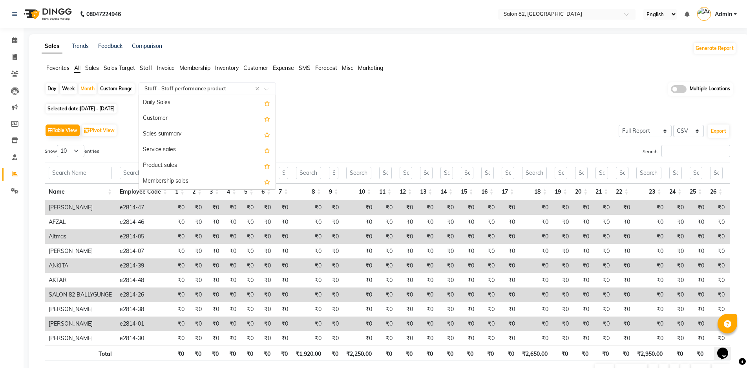
click at [208, 86] on input "text" at bounding box center [199, 89] width 113 height 8
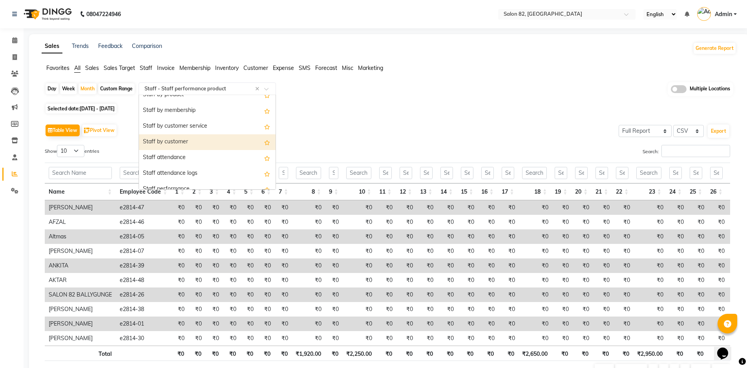
scroll to position [282, 0]
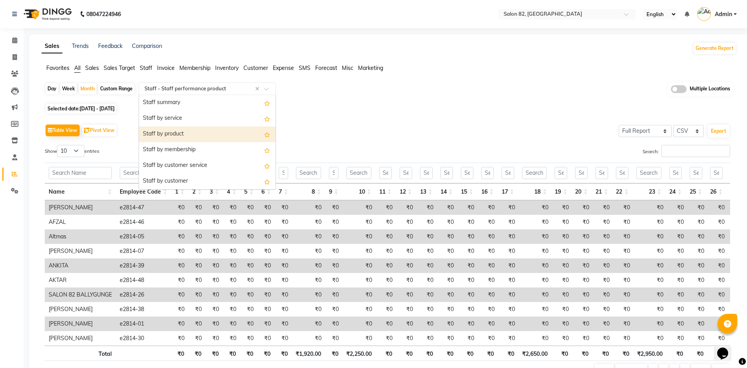
click at [183, 135] on div "Staff by product" at bounding box center [207, 134] width 137 height 16
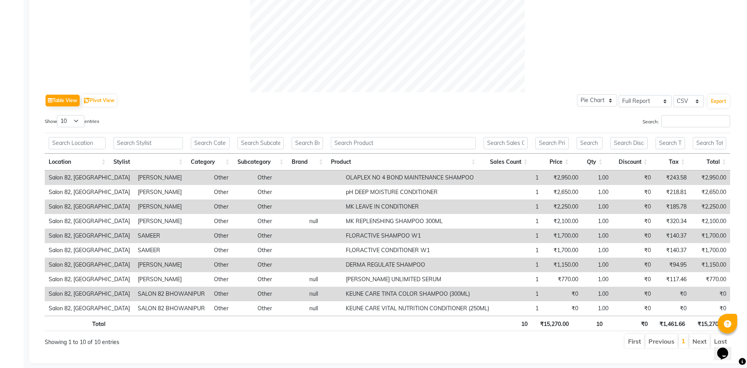
scroll to position [328, 0]
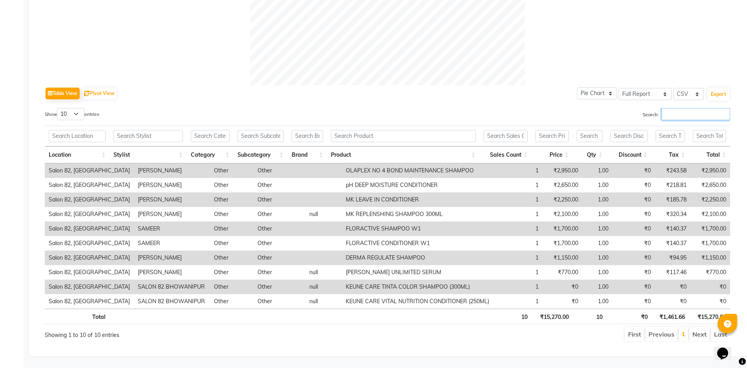
click at [685, 108] on input "Search:" at bounding box center [695, 114] width 69 height 12
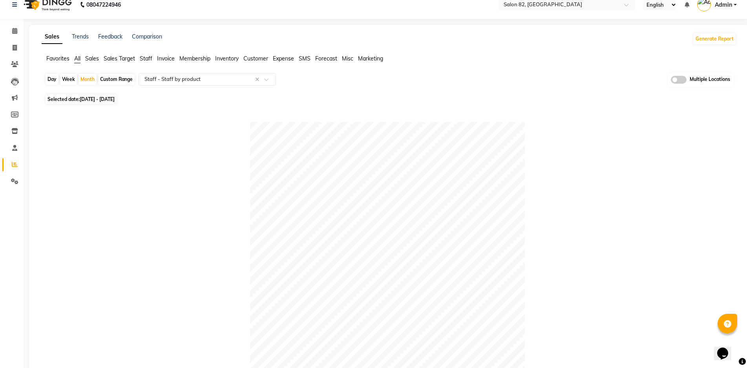
scroll to position [0, 0]
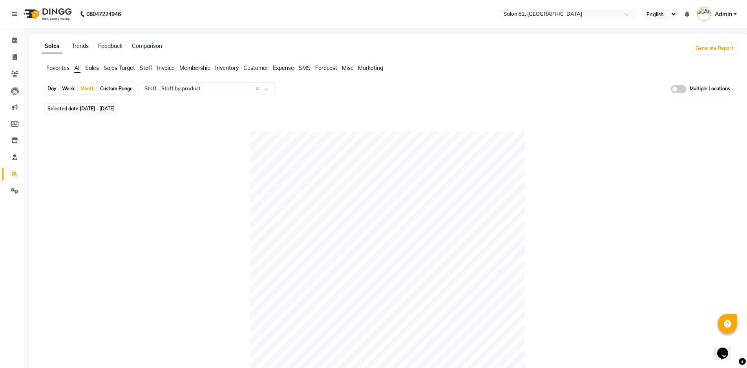
type input "KEU"
